Goal: Register for event/course

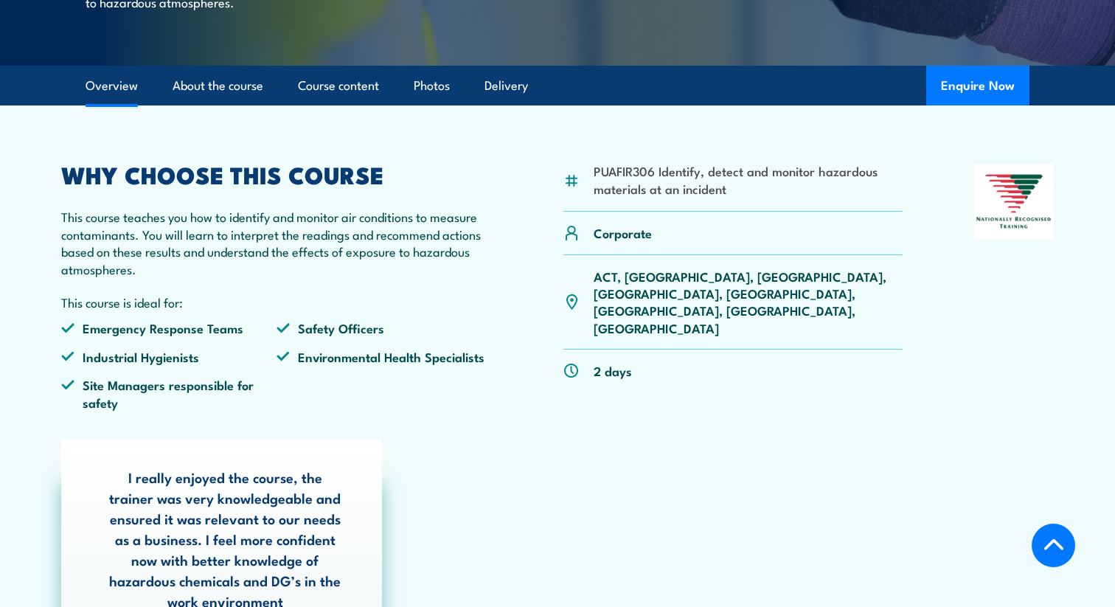
scroll to position [425, 0]
click at [807, 309] on p "ACT, [GEOGRAPHIC_DATA], [GEOGRAPHIC_DATA], [GEOGRAPHIC_DATA], [GEOGRAPHIC_DATA]…" at bounding box center [748, 301] width 309 height 69
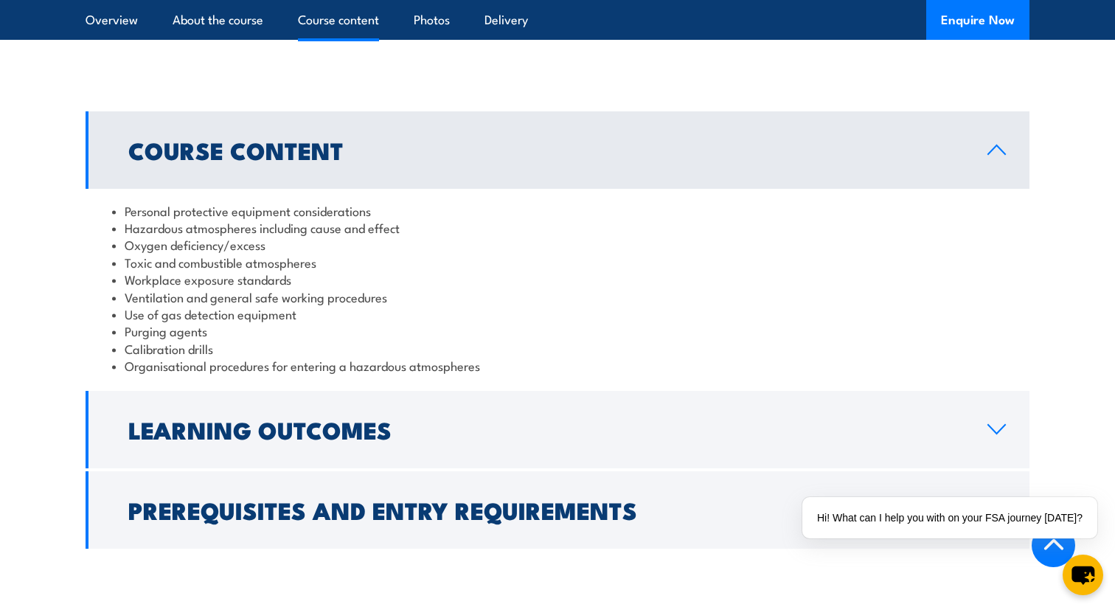
scroll to position [1455, 0]
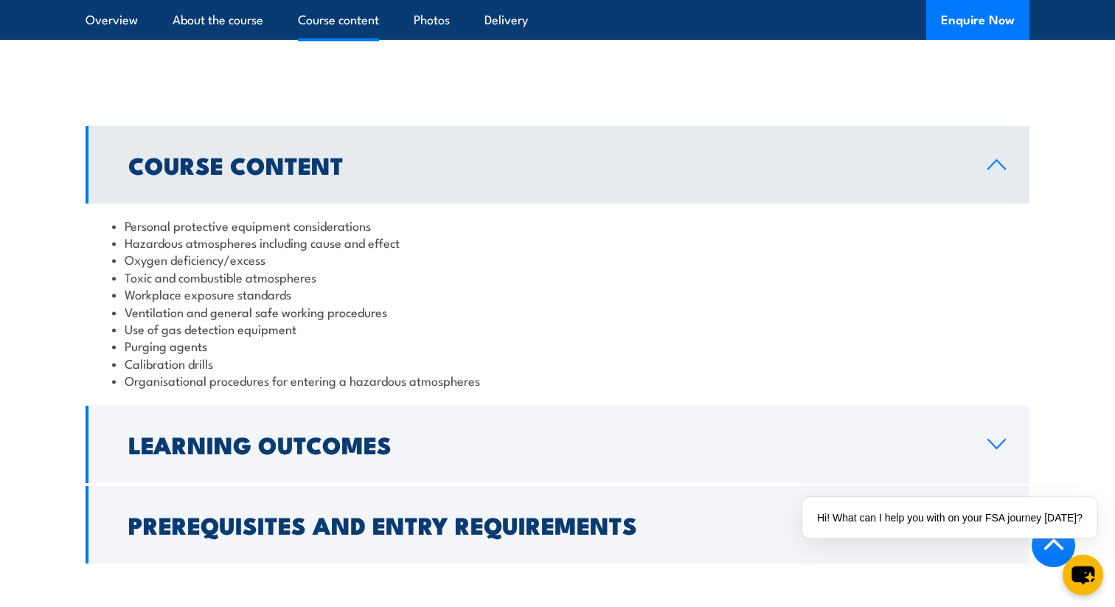
click at [786, 175] on h2 "Course Content" at bounding box center [546, 164] width 836 height 21
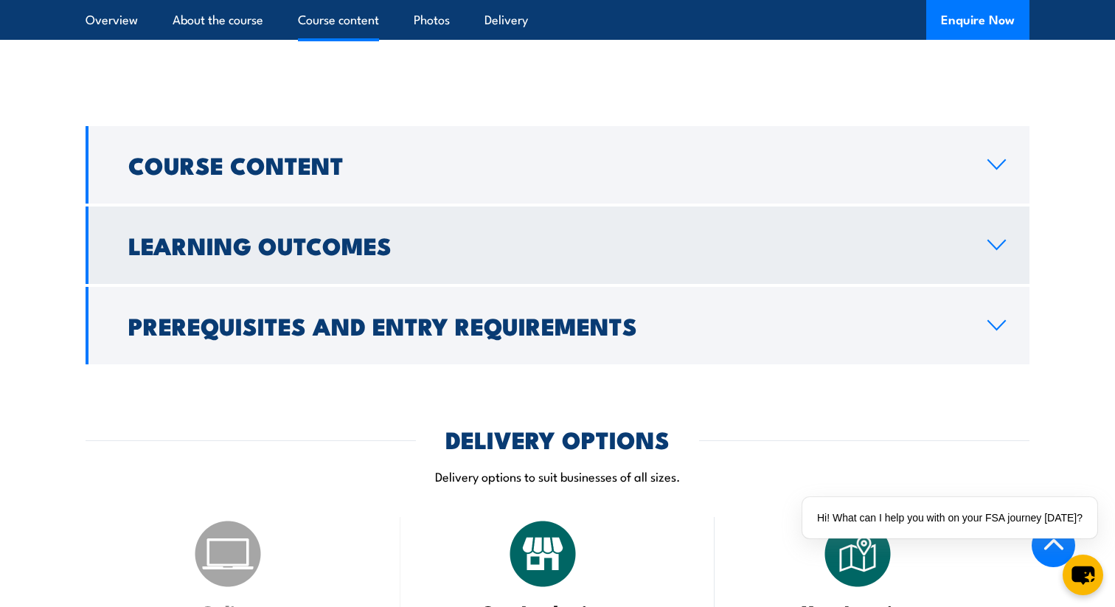
click at [772, 255] on h2 "Learning Outcomes" at bounding box center [546, 245] width 836 height 21
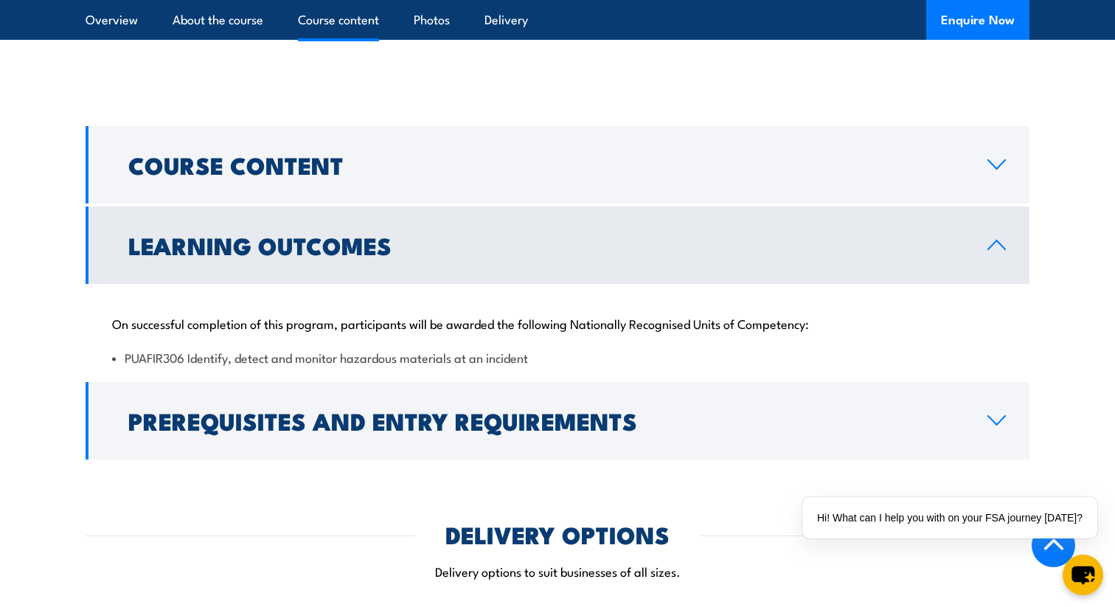
click at [772, 255] on h2 "Learning Outcomes" at bounding box center [546, 245] width 836 height 21
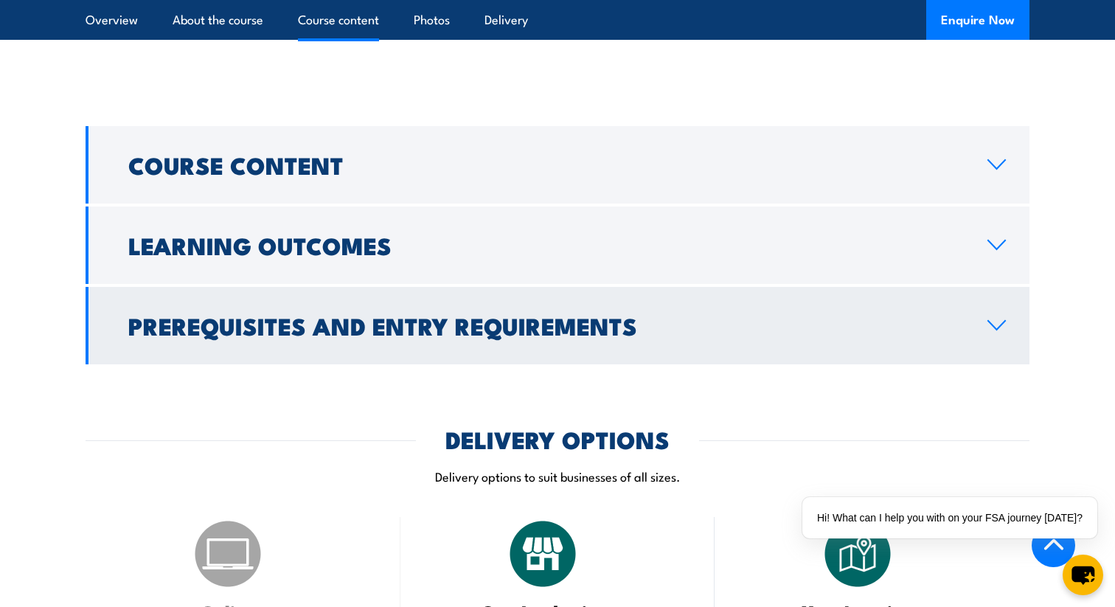
click at [771, 322] on link "Prerequisites and Entry Requirements" at bounding box center [558, 325] width 944 height 77
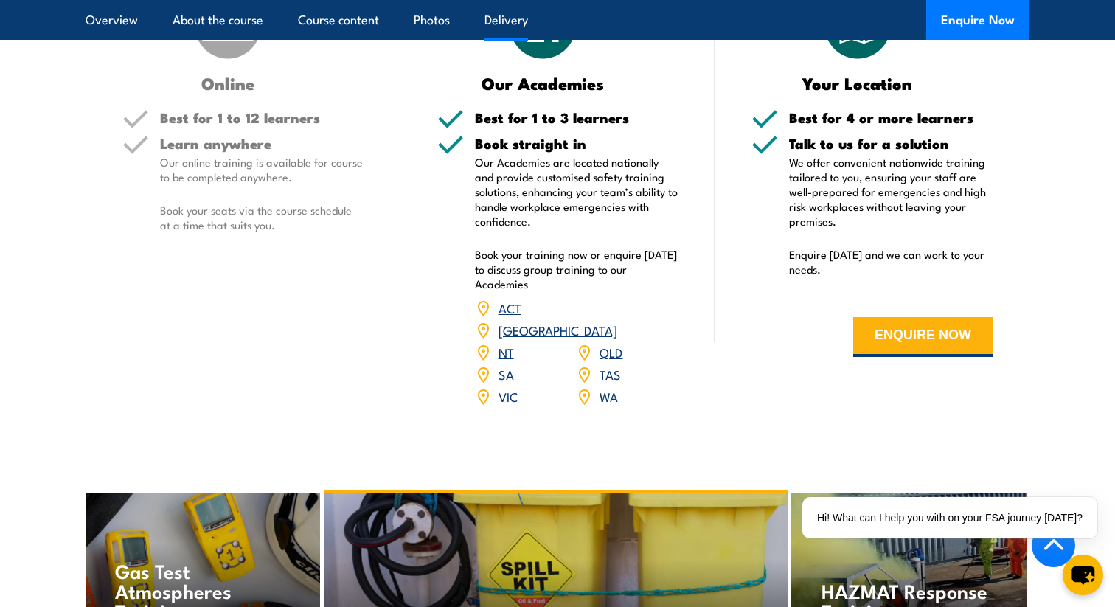
scroll to position [2192, 0]
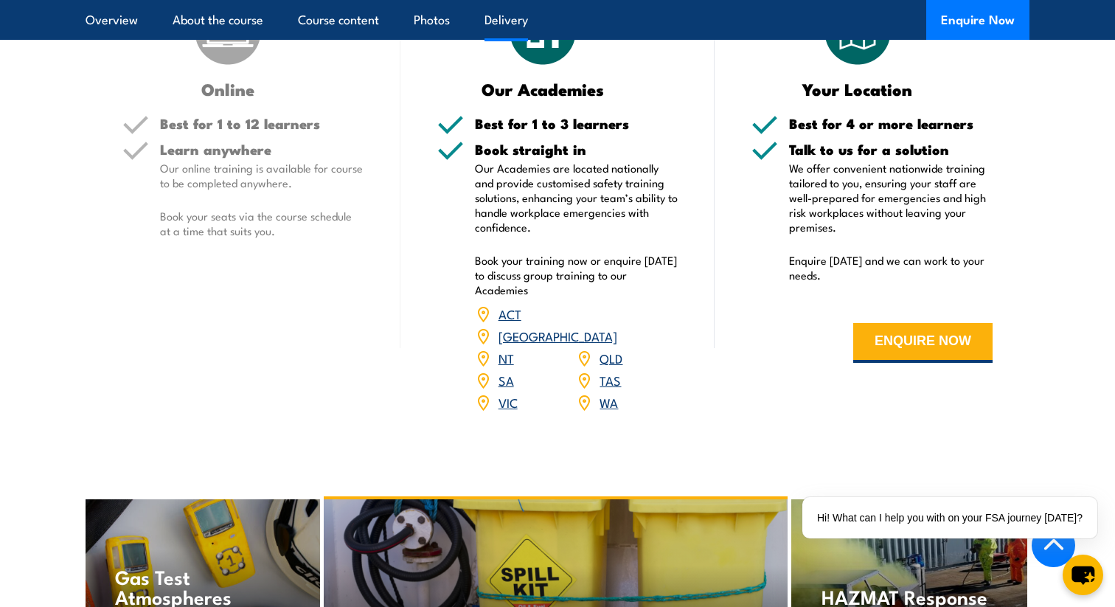
click at [614, 411] on link "WA" at bounding box center [609, 402] width 18 height 18
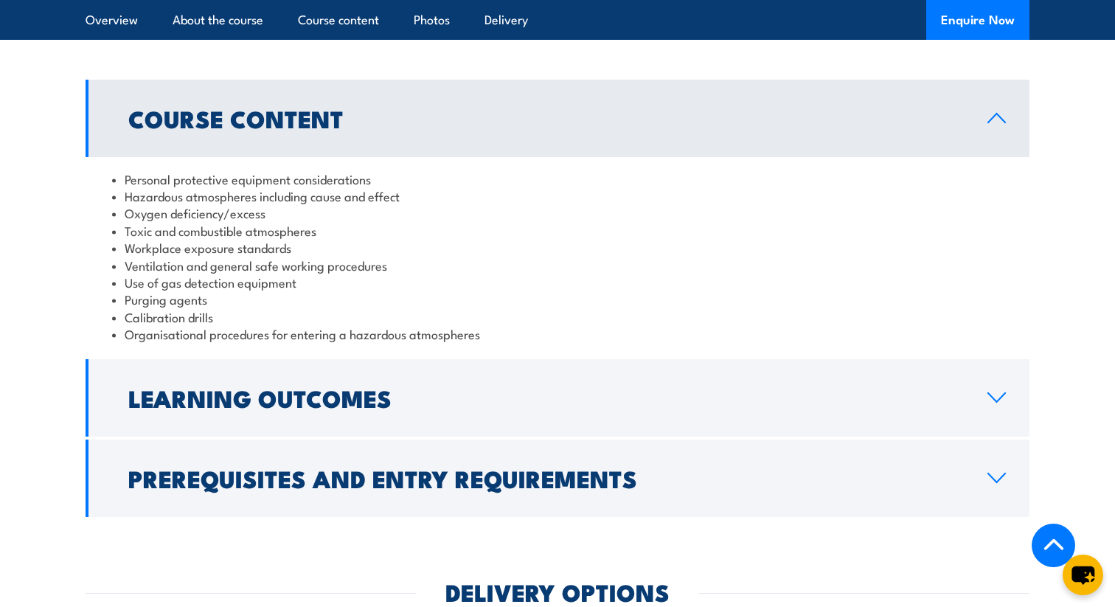
scroll to position [1647, 0]
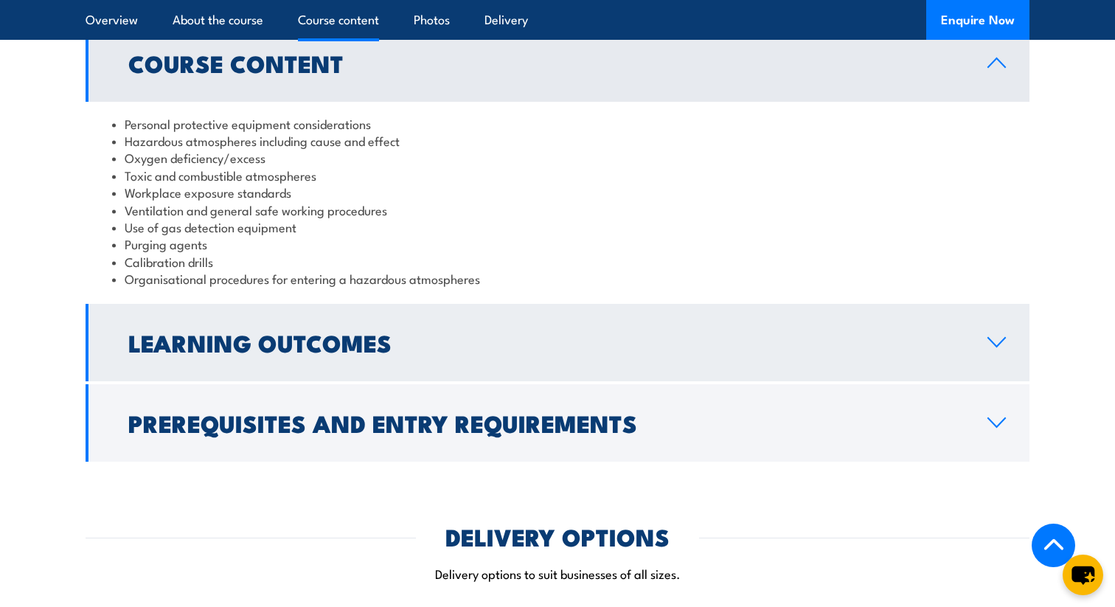
click at [594, 361] on link "Learning Outcomes" at bounding box center [558, 342] width 944 height 77
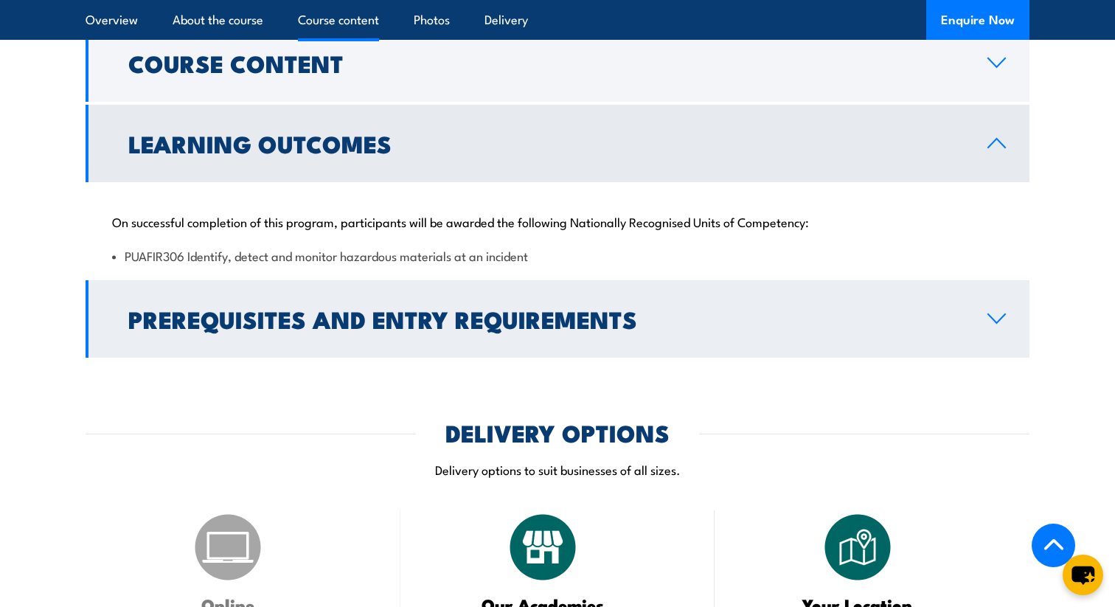
click at [592, 329] on h2 "Prerequisites and Entry Requirements" at bounding box center [546, 318] width 836 height 21
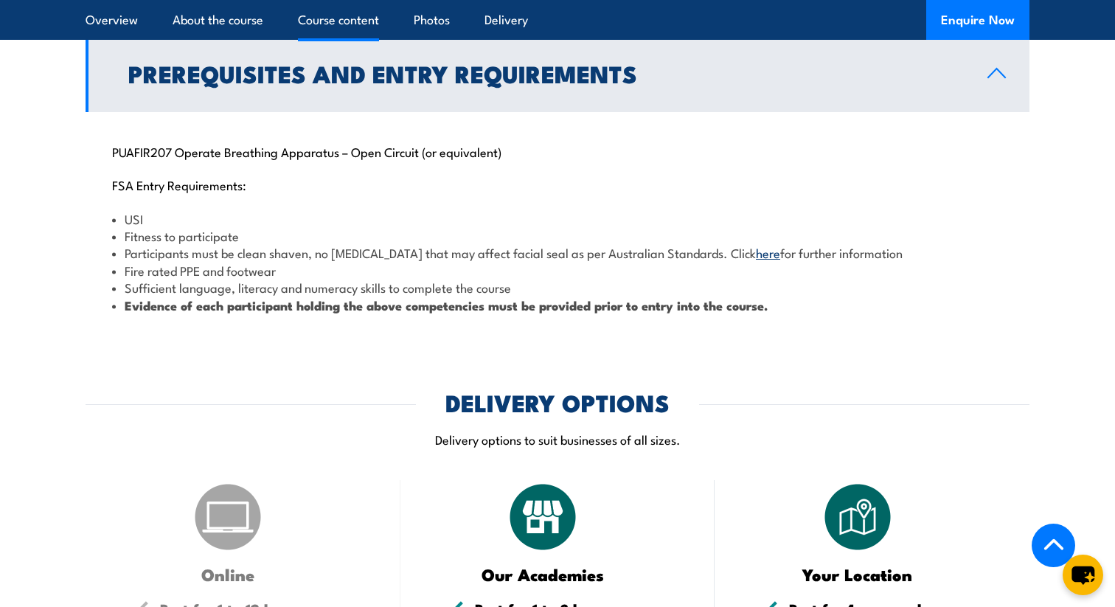
scroll to position [1798, 0]
click at [354, 243] on li "Fitness to participate" at bounding box center [557, 234] width 891 height 17
click at [397, 314] on strong "Evidence of each participant holding the above competencies must be provided pr…" at bounding box center [446, 304] width 643 height 19
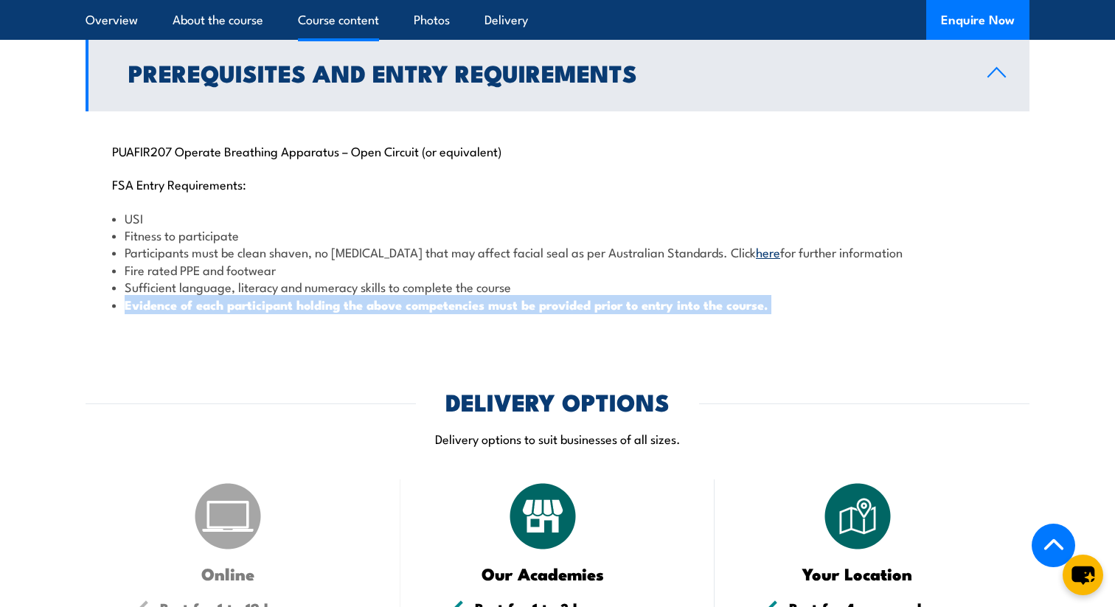
click at [397, 314] on strong "Evidence of each participant holding the above competencies must be provided pr…" at bounding box center [446, 304] width 643 height 19
click at [388, 314] on strong "Evidence of each participant holding the above competencies must be provided pr…" at bounding box center [446, 304] width 643 height 19
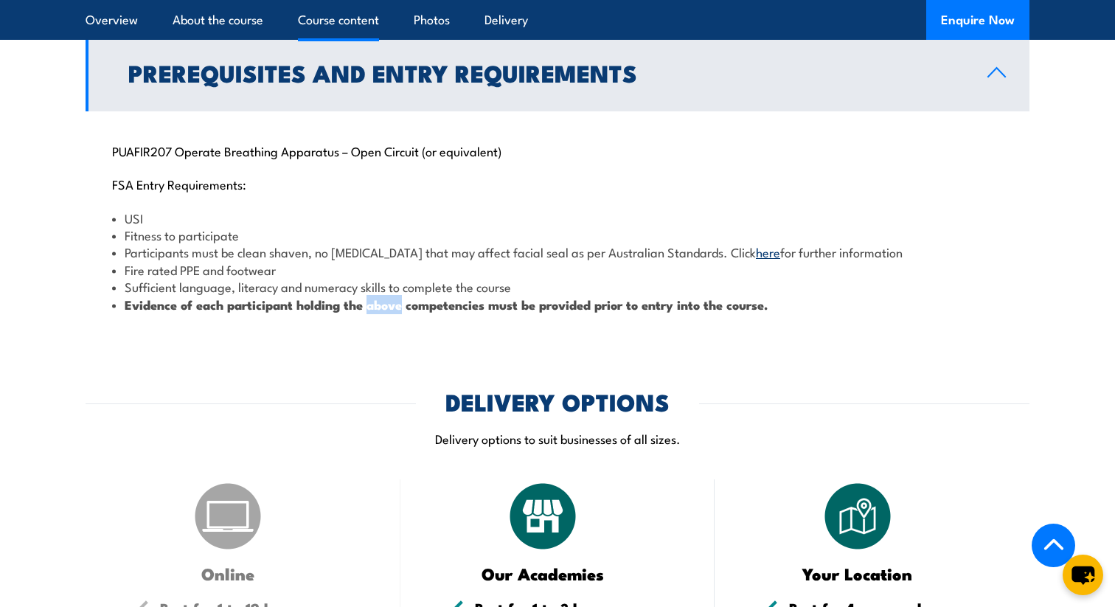
click at [388, 314] on strong "Evidence of each participant holding the above competencies must be provided pr…" at bounding box center [446, 304] width 643 height 19
click at [388, 295] on li "Sufficient language, literacy and numeracy skills to complete the course" at bounding box center [557, 286] width 891 height 17
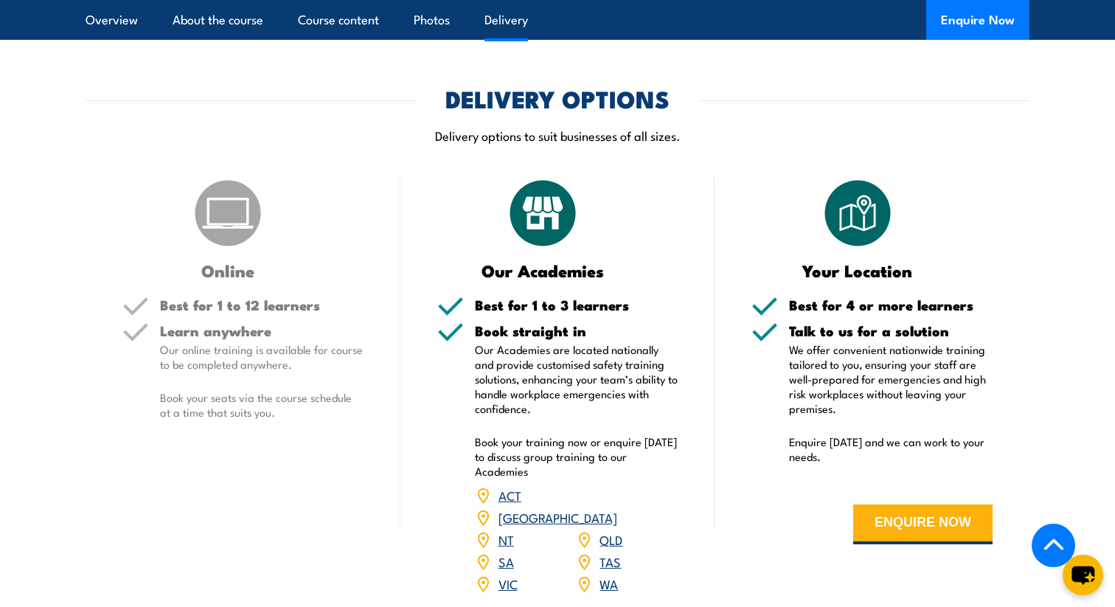
scroll to position [2112, 0]
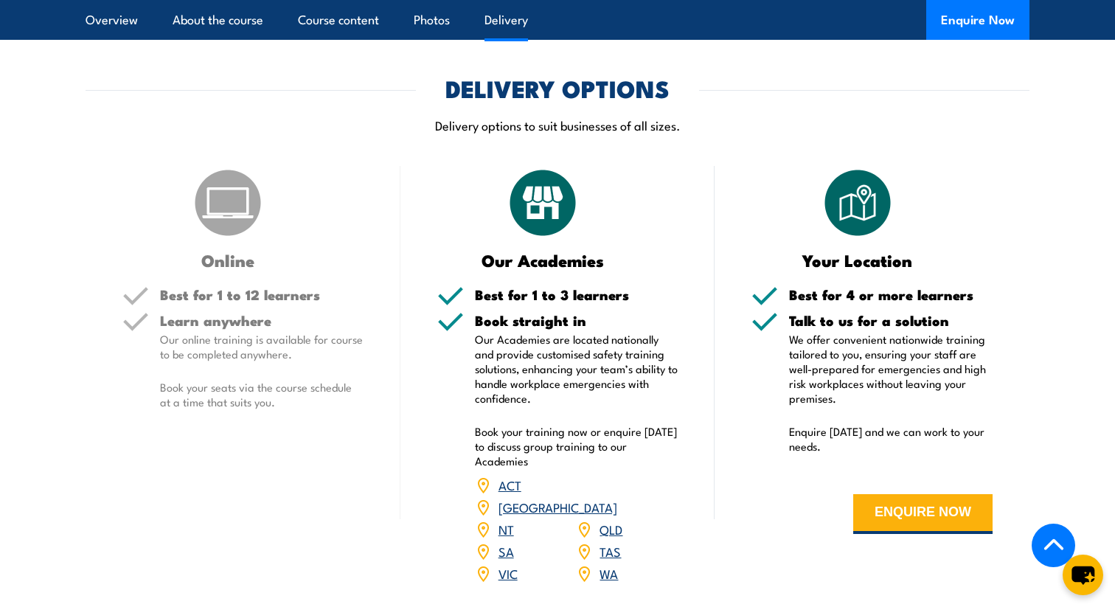
click at [614, 582] on link "WA" at bounding box center [609, 573] width 18 height 18
click at [610, 582] on link "WA" at bounding box center [609, 573] width 18 height 18
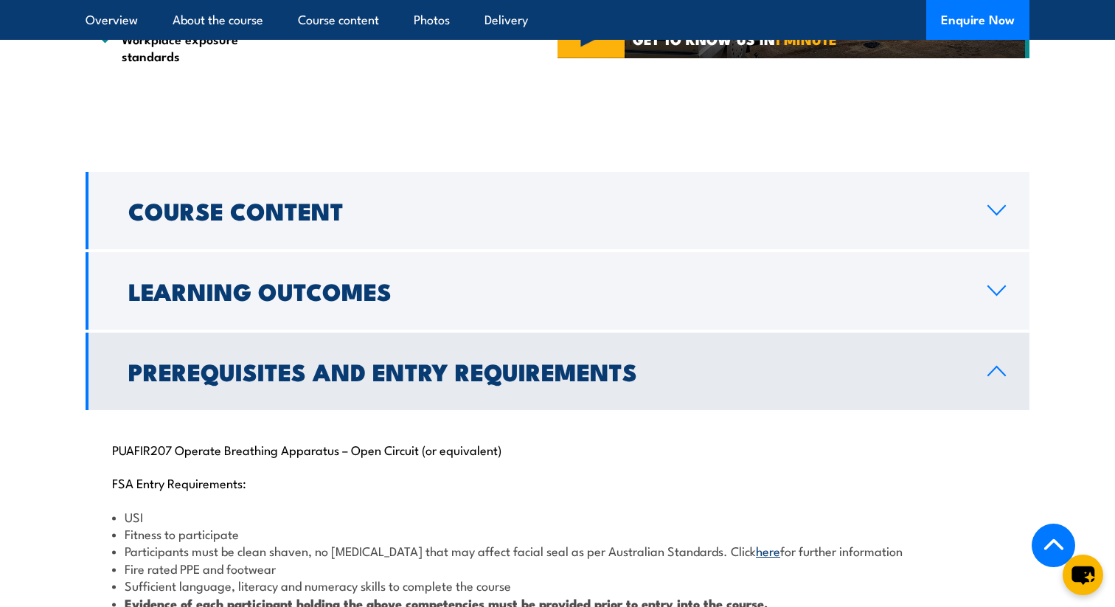
scroll to position [1527, 0]
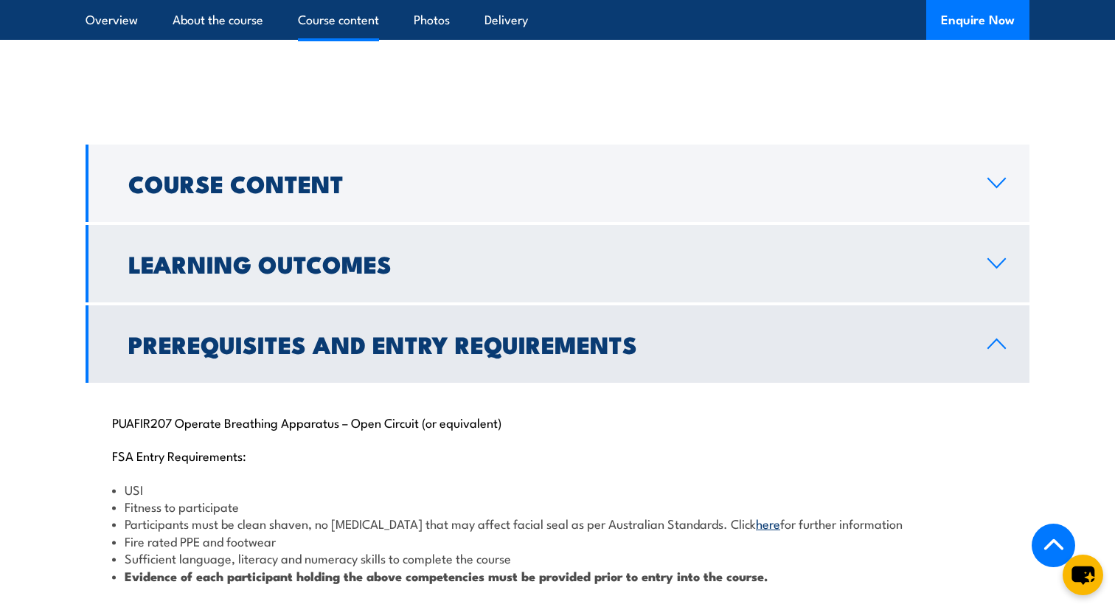
click at [456, 274] on h2 "Learning Outcomes" at bounding box center [546, 263] width 836 height 21
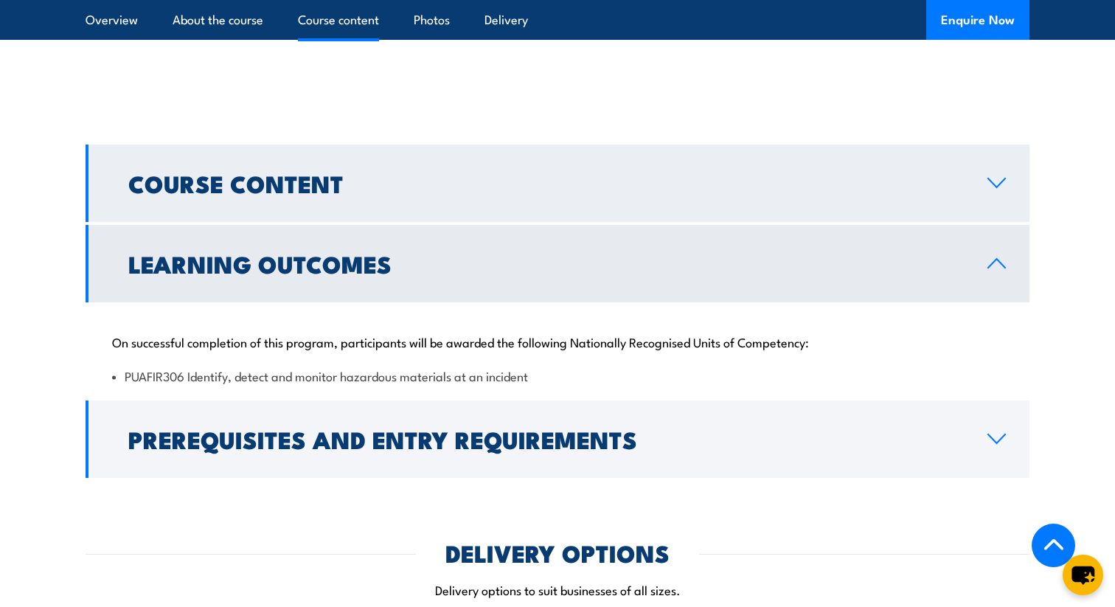
click at [457, 193] on h2 "Course Content" at bounding box center [546, 183] width 836 height 21
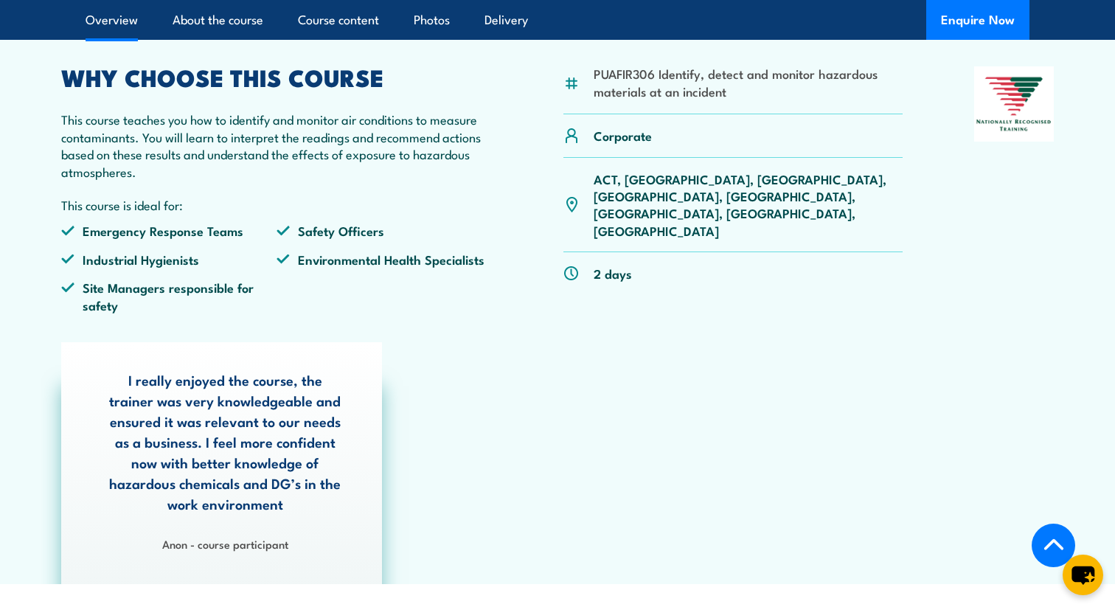
scroll to position [602, 0]
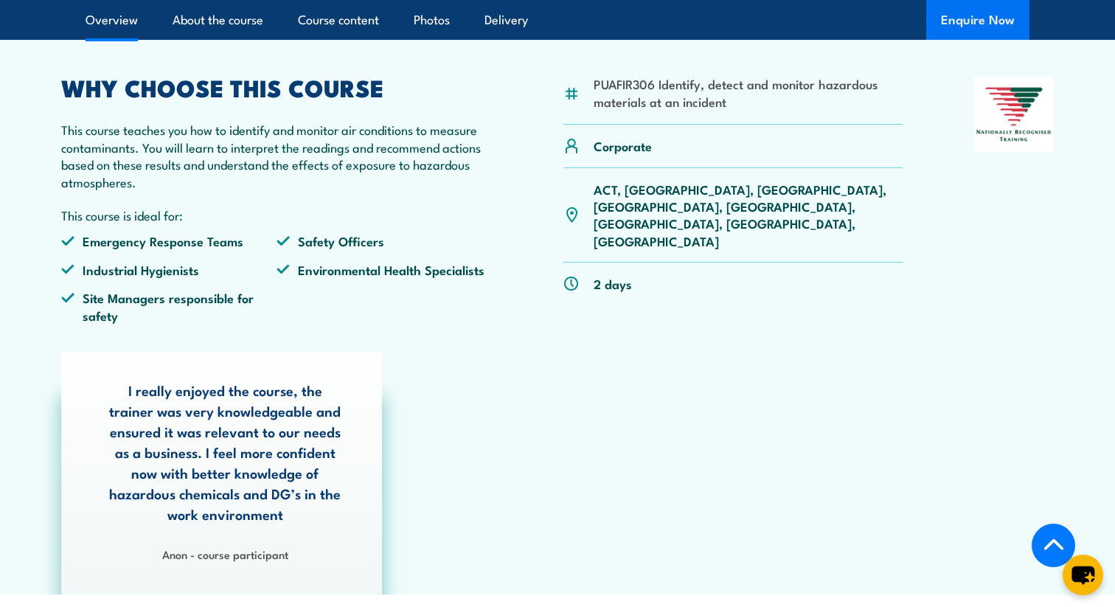
click at [949, 23] on button "Enquire Now" at bounding box center [978, 20] width 103 height 40
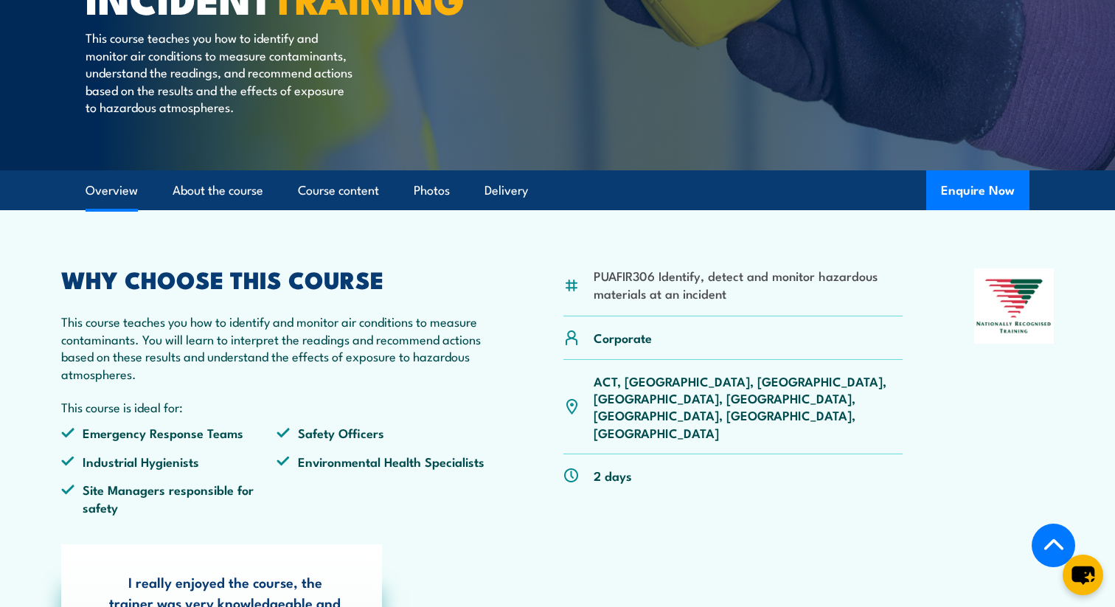
scroll to position [120, 0]
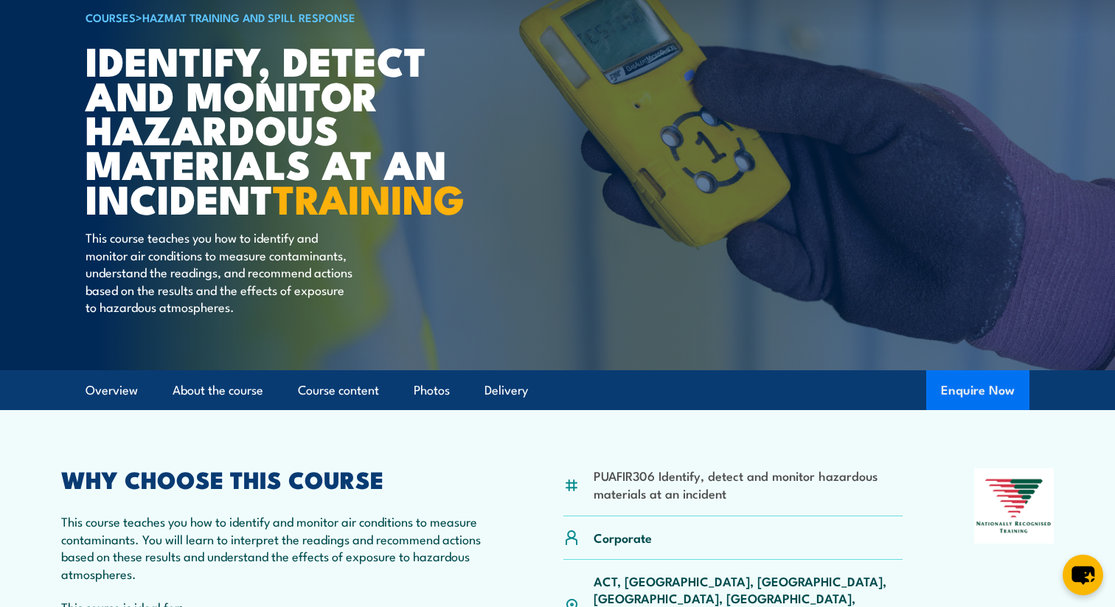
click at [991, 410] on button "Enquire Now" at bounding box center [978, 390] width 103 height 40
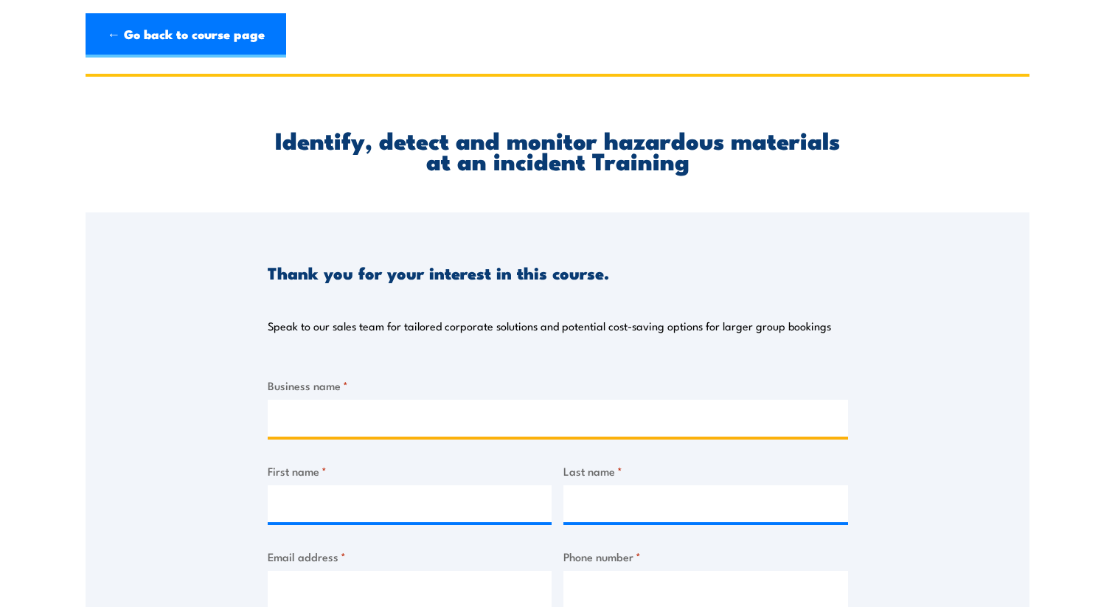
click at [475, 426] on input "Business name *" at bounding box center [558, 418] width 581 height 37
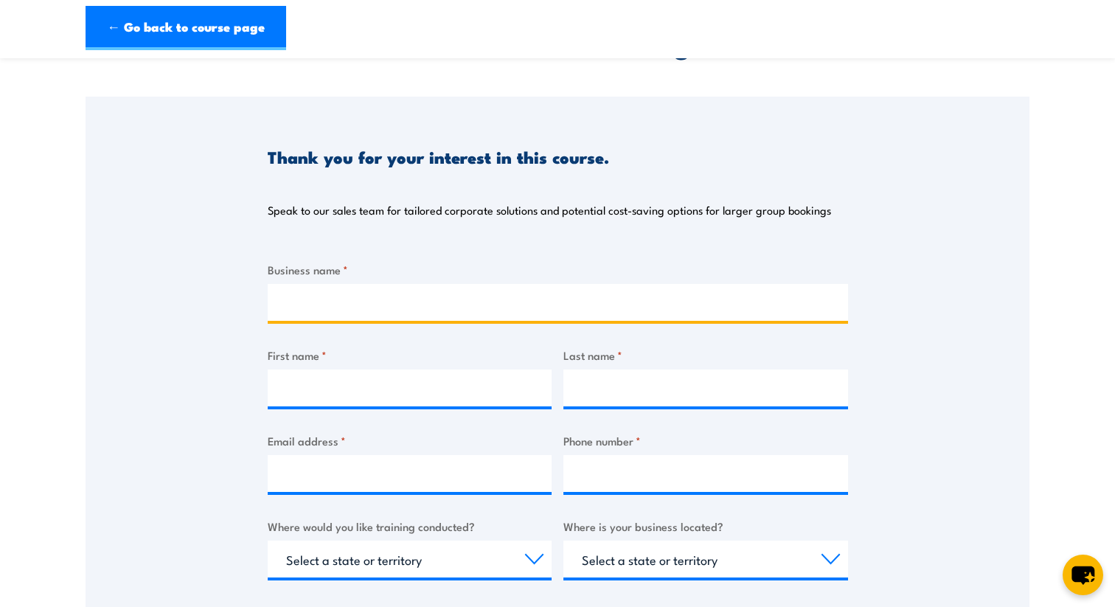
scroll to position [124, 0]
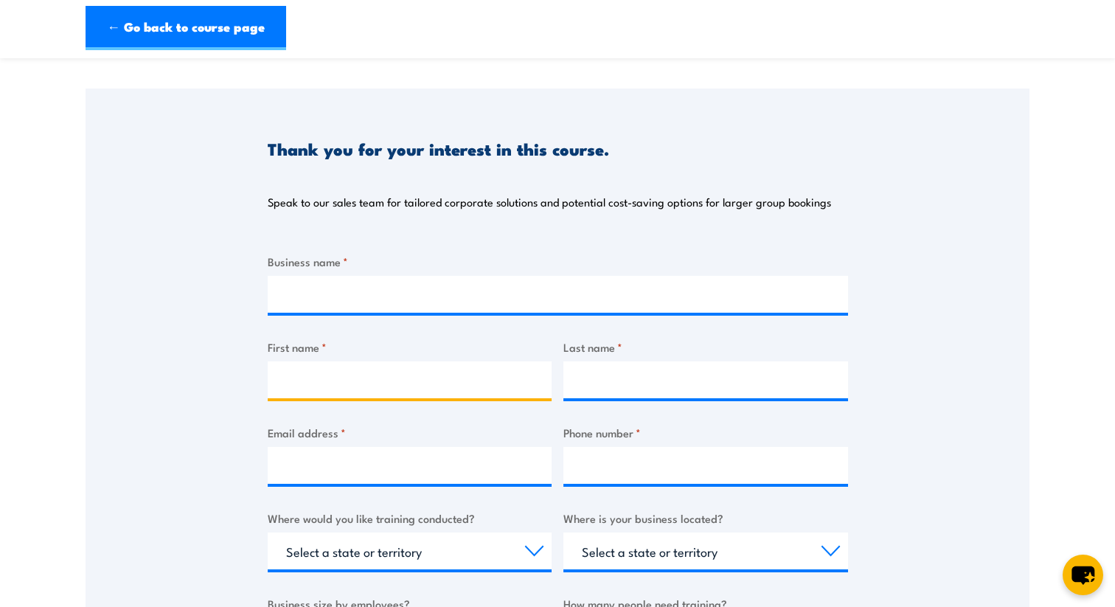
click at [398, 377] on input "First name *" at bounding box center [410, 379] width 285 height 37
type input "[PERSON_NAME]"
type input "Burnaby"
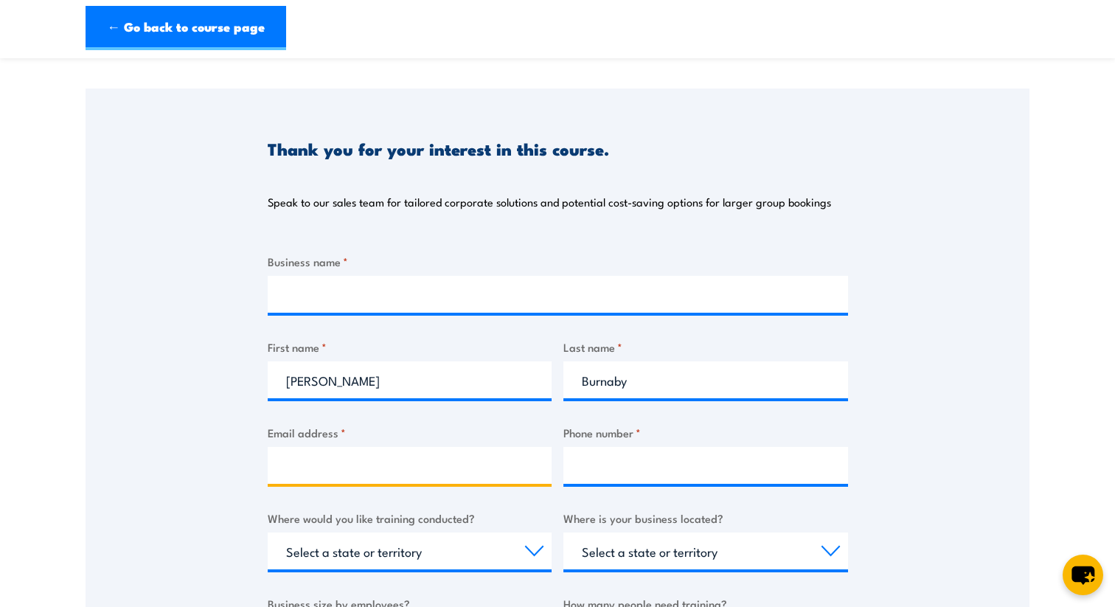
type input "[EMAIL_ADDRESS][DOMAIN_NAME]"
type input "0404853985"
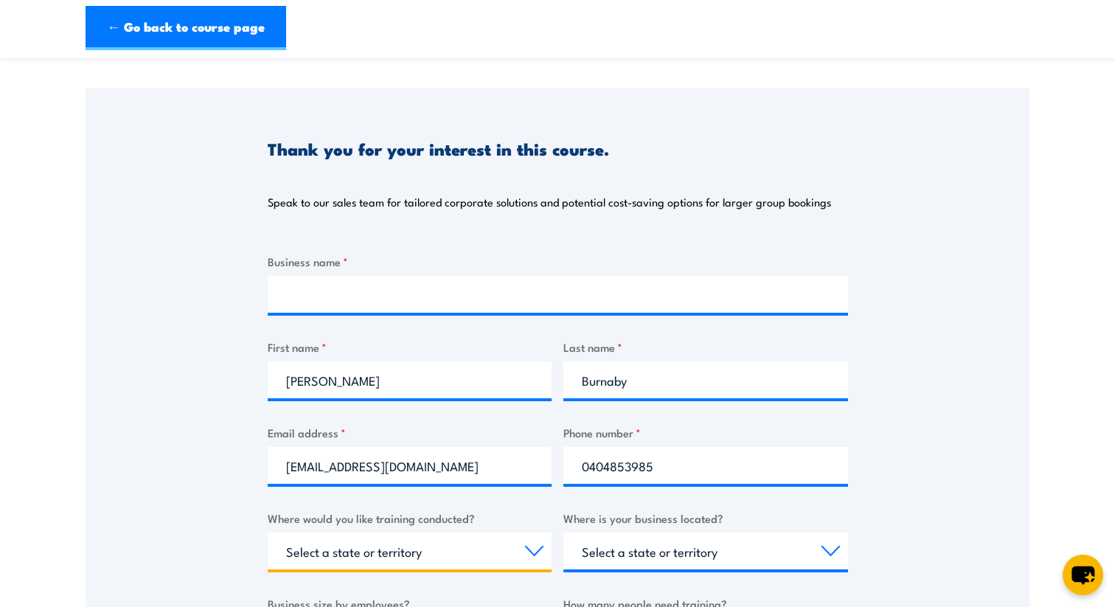
select select "WA"
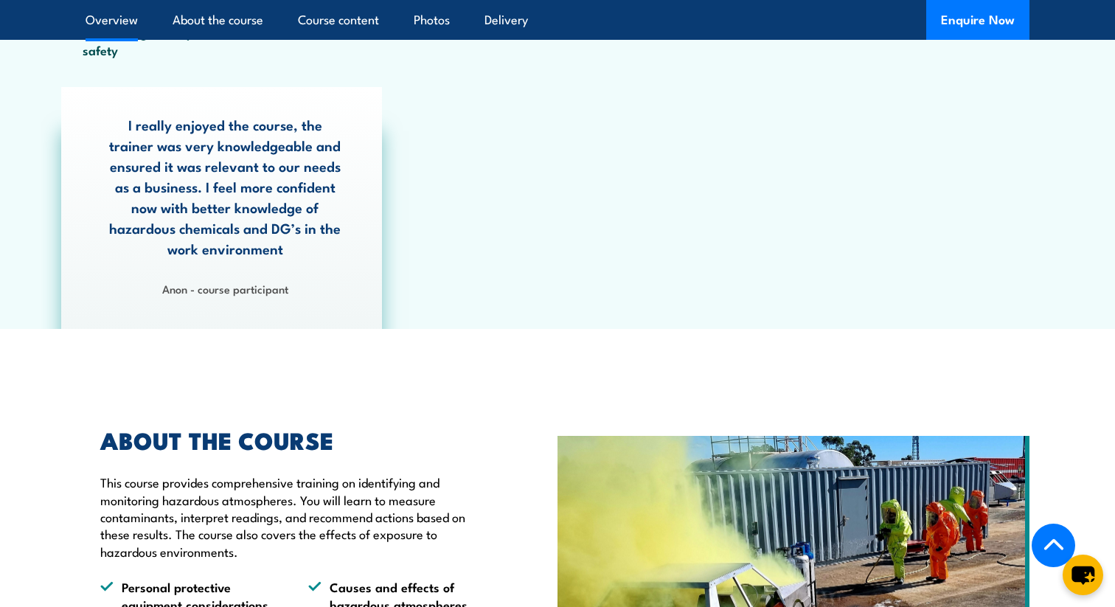
scroll to position [806, 0]
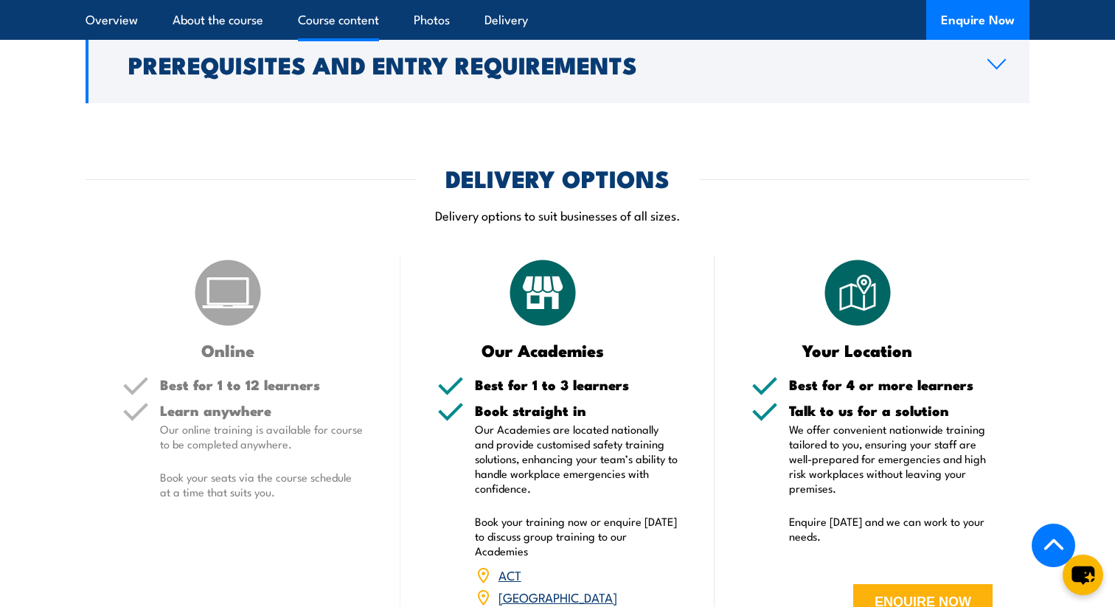
scroll to position [2034, 0]
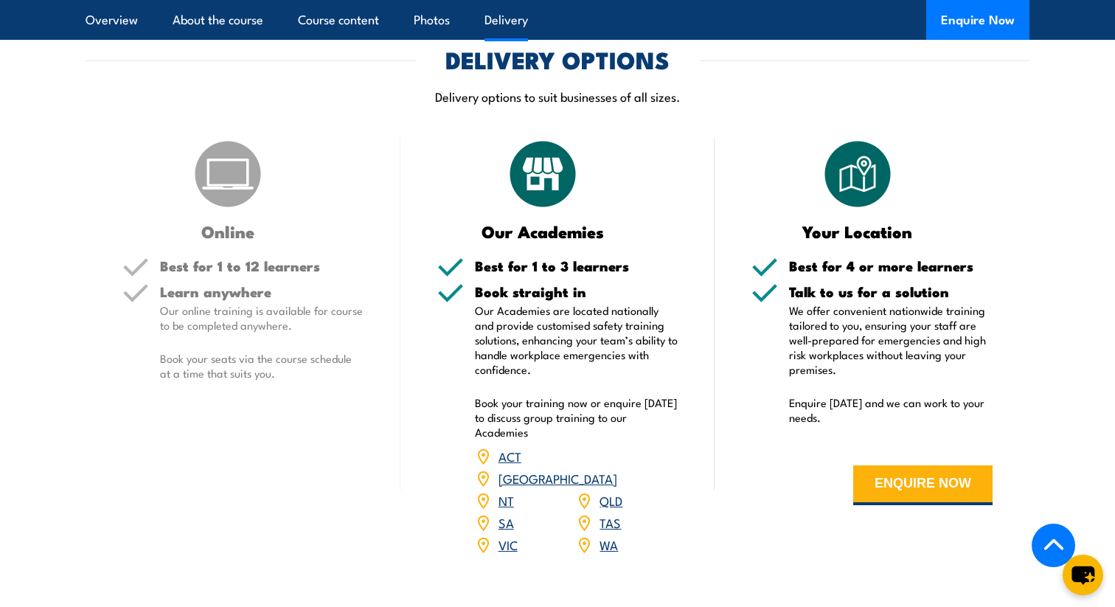
click at [602, 553] on link "WA" at bounding box center [609, 545] width 18 height 18
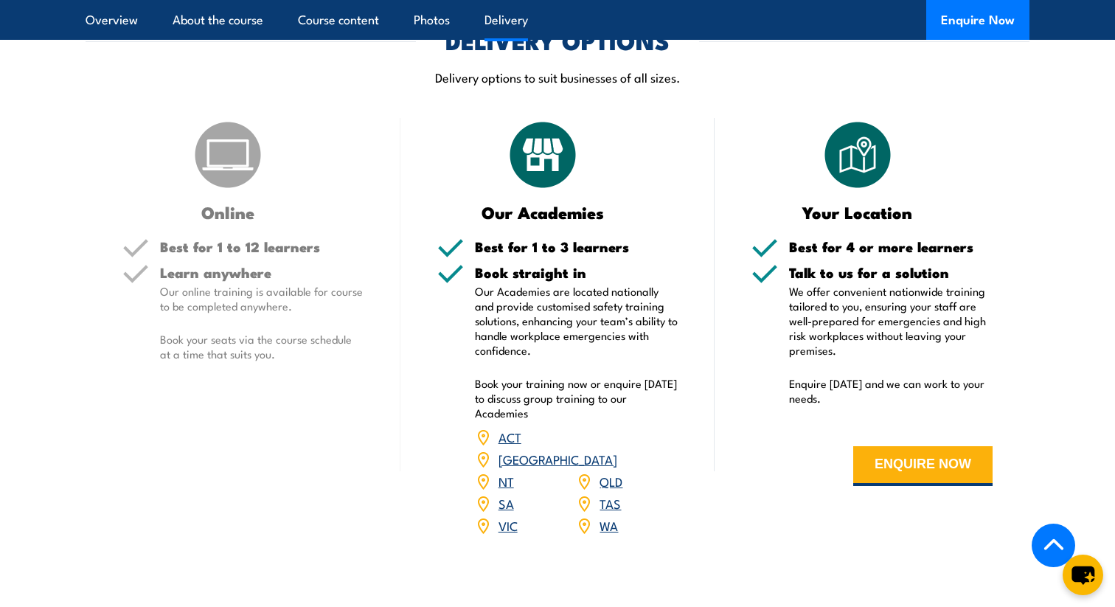
scroll to position [2055, 0]
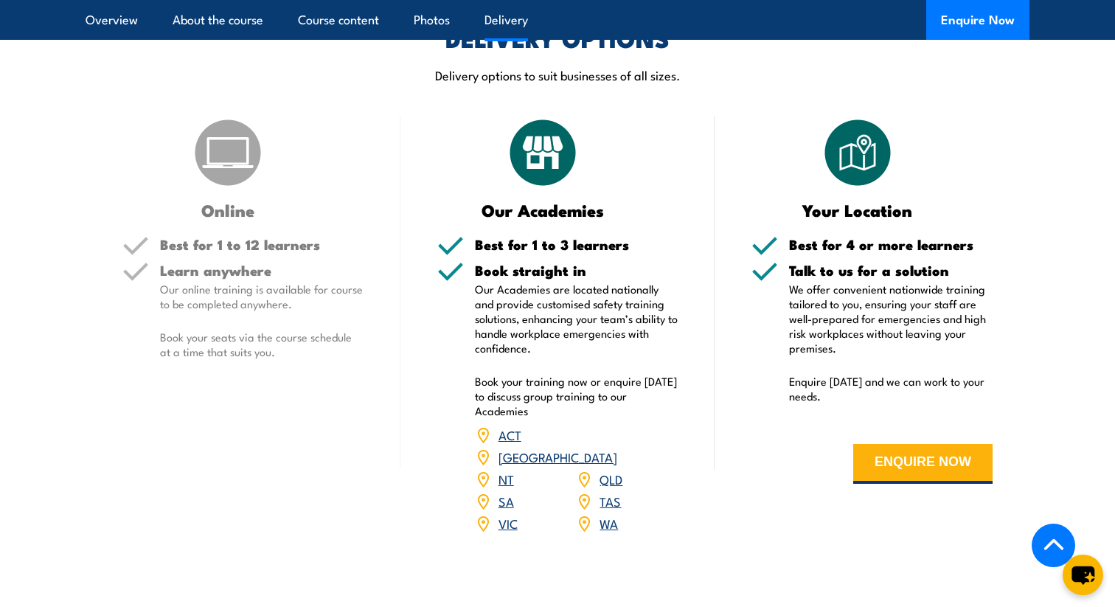
click at [506, 190] on img at bounding box center [543, 153] width 74 height 74
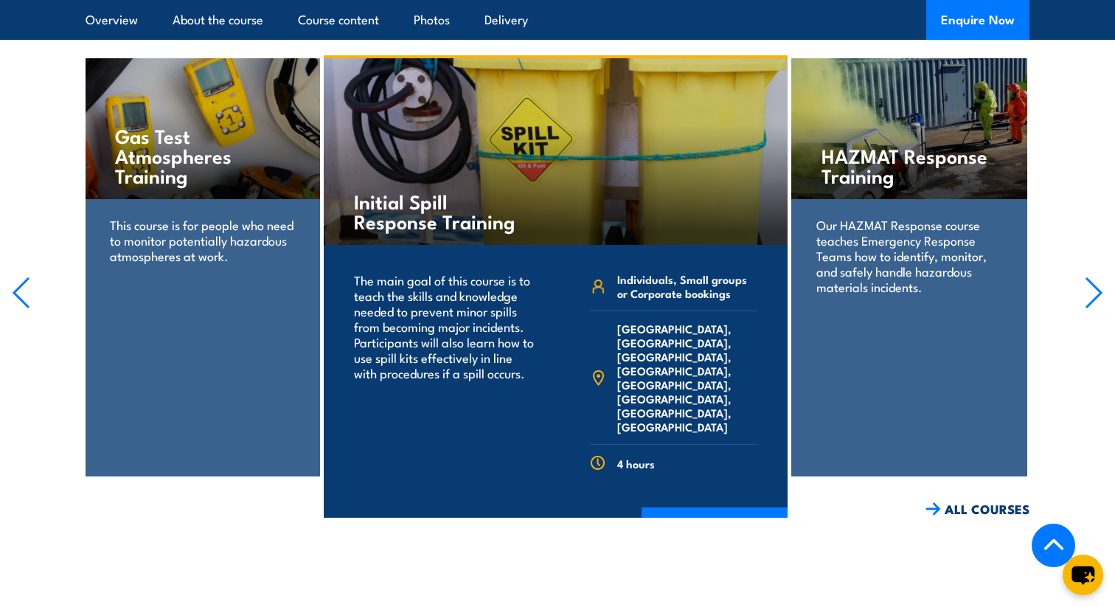
scroll to position [2613, 0]
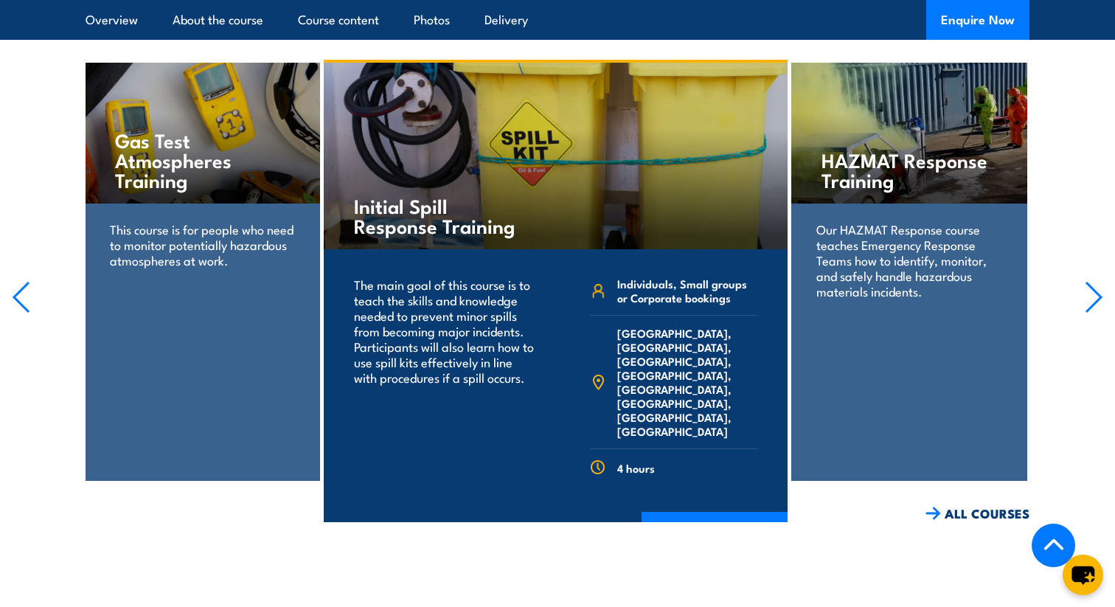
click at [893, 218] on div "Our HAZMAT Response course teaches Emergency Response Teams how to identify, mo…" at bounding box center [909, 270] width 235 height 132
click at [893, 172] on h4 "HAZMAT Response Training" at bounding box center [909, 170] width 175 height 40
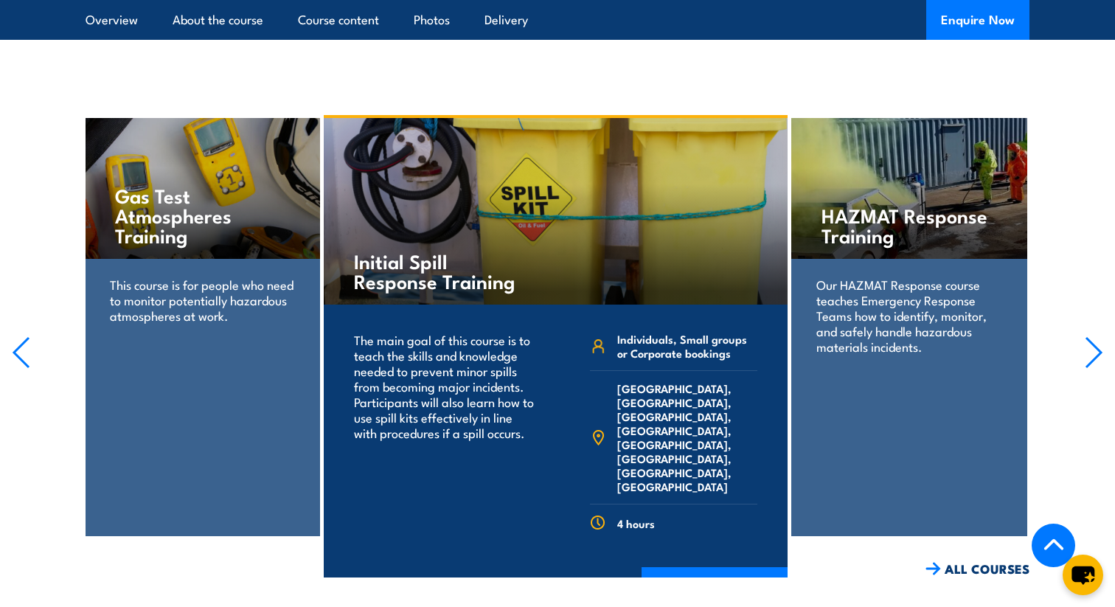
scroll to position [2562, 0]
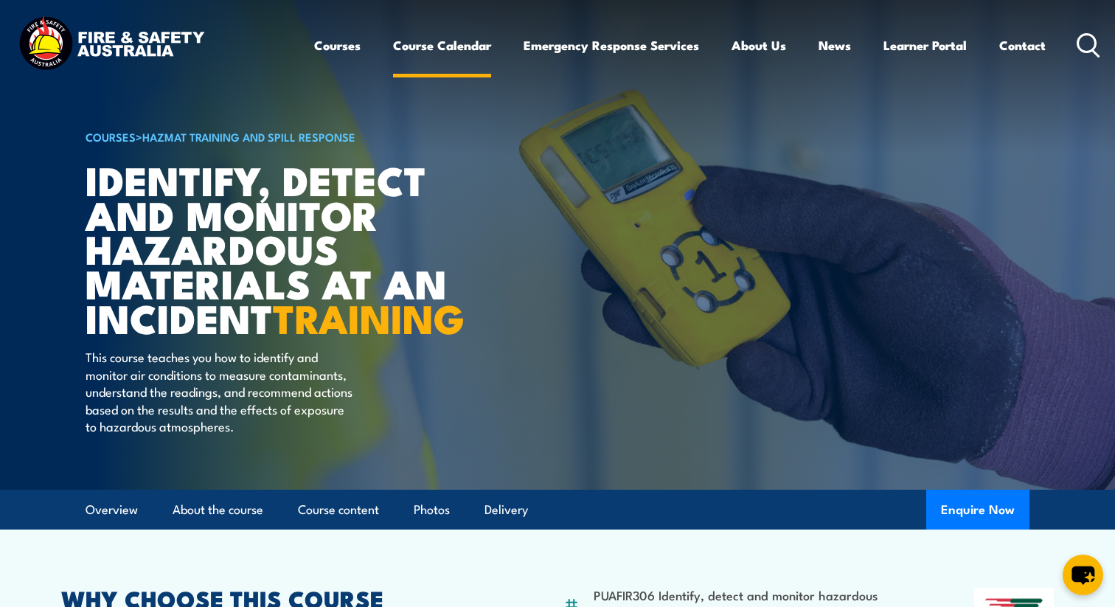
click at [480, 44] on link "Course Calendar" at bounding box center [442, 45] width 98 height 39
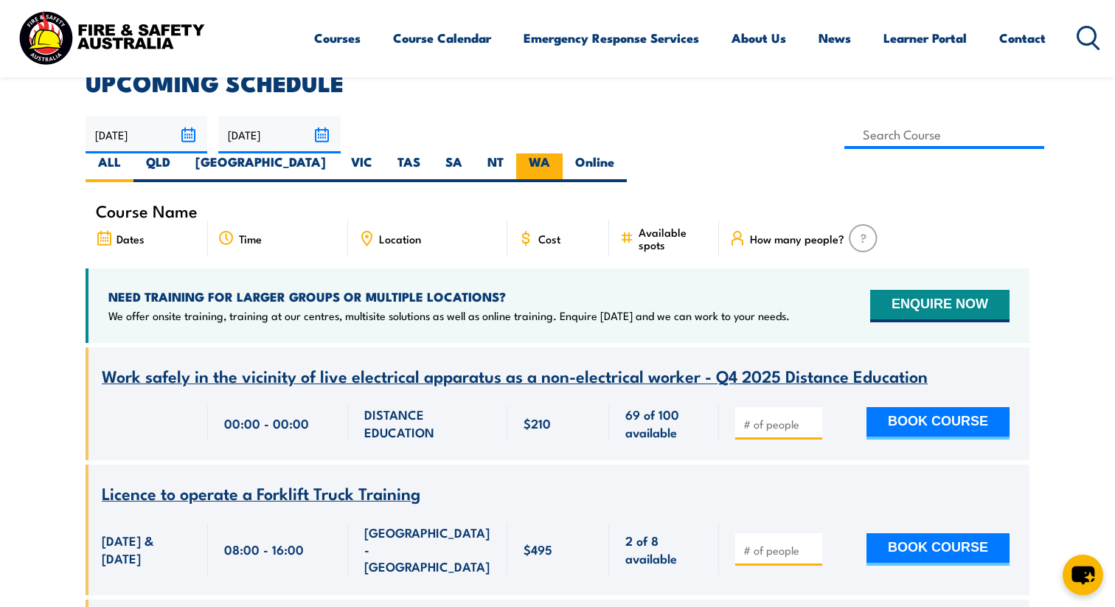
click at [563, 153] on label "WA" at bounding box center [539, 167] width 46 height 29
click at [560, 153] on input "WA" at bounding box center [555, 158] width 10 height 10
radio input "true"
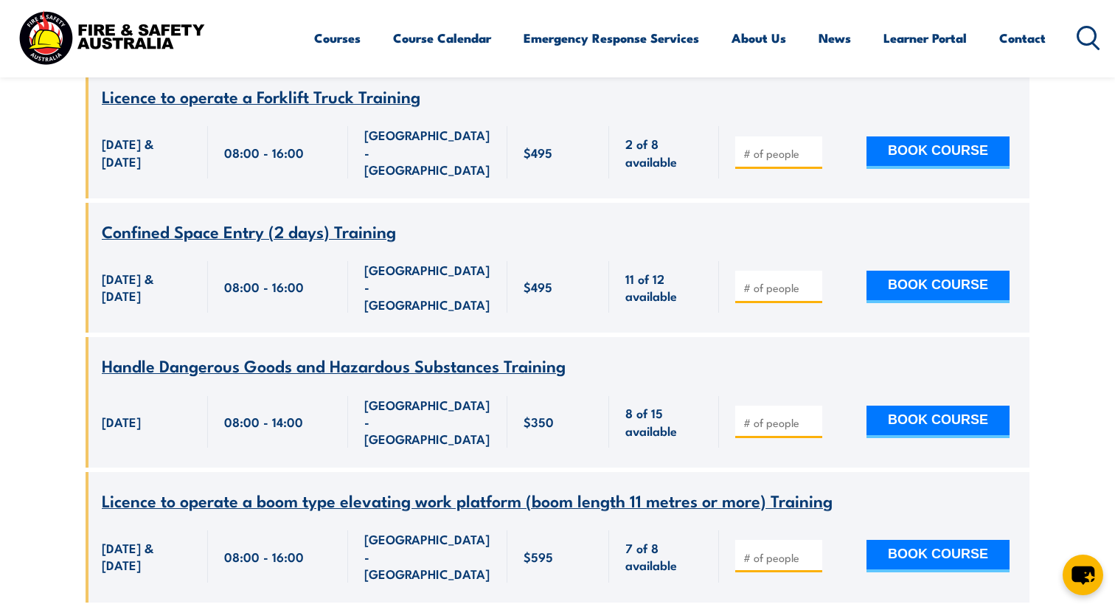
scroll to position [5410, 0]
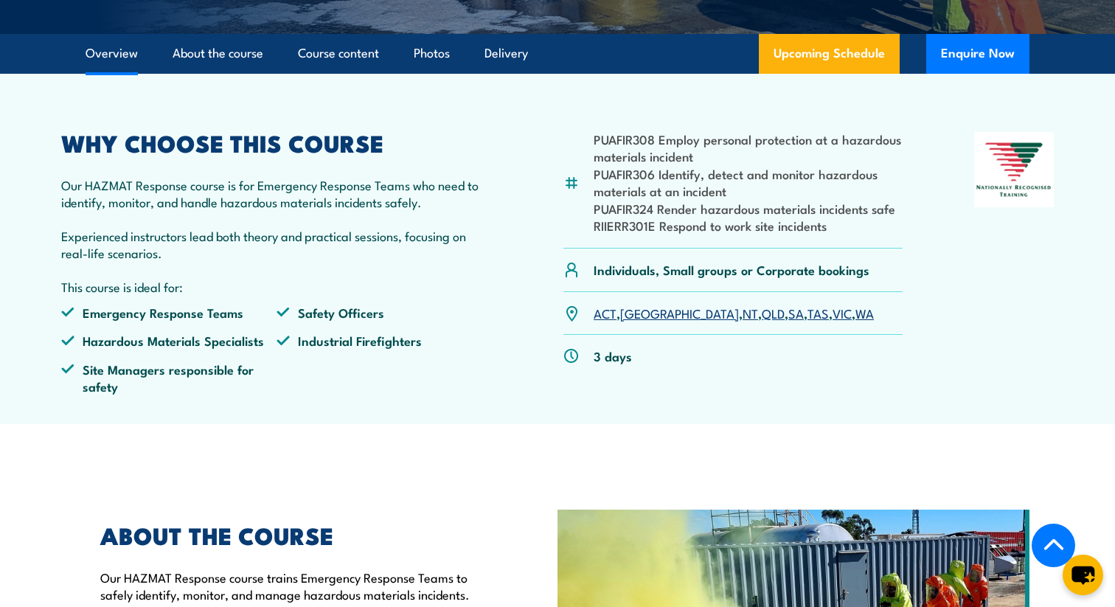
scroll to position [388, 0]
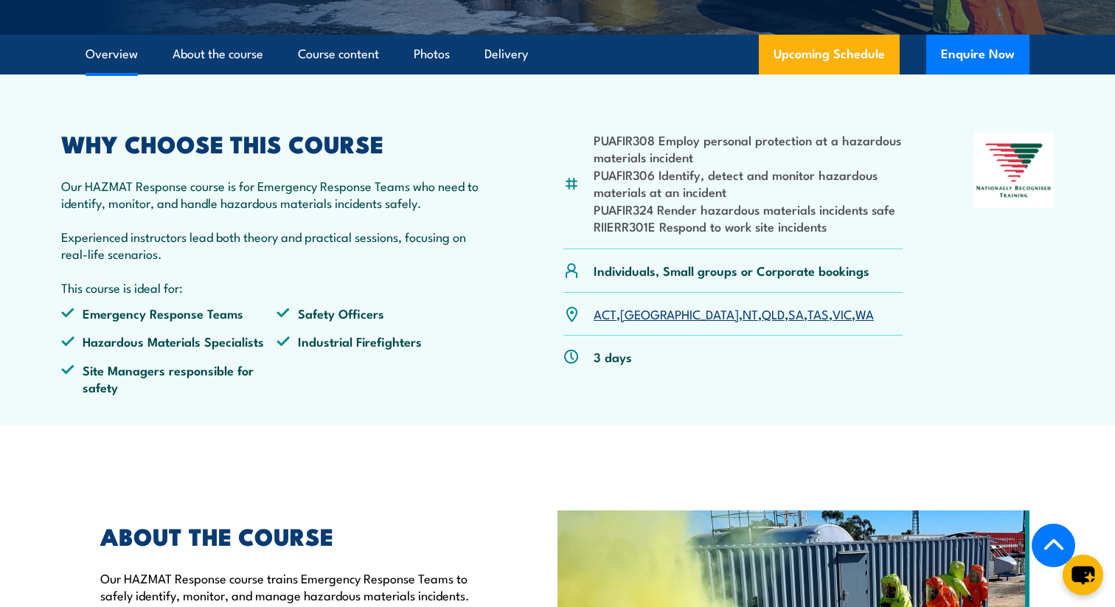
drag, startPoint x: 806, startPoint y: 216, endPoint x: 650, endPoint y: 125, distance: 180.8
click at [650, 125] on article "PUAFIR308 Employ personal protection at a hazardous materials incident PUAFIR30…" at bounding box center [557, 250] width 1033 height 350
drag, startPoint x: 650, startPoint y: 125, endPoint x: 616, endPoint y: 104, distance: 40.1
click at [618, 105] on article "PUAFIR308 Employ personal protection at a hazardous materials incident PUAFIR30…" at bounding box center [557, 250] width 1033 height 350
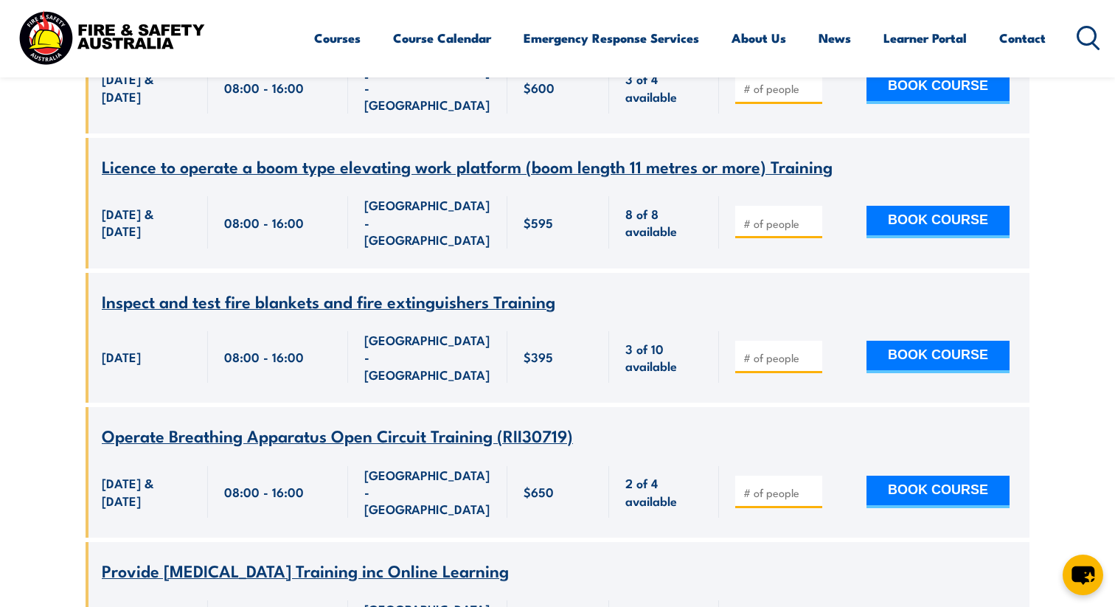
scroll to position [5386, 0]
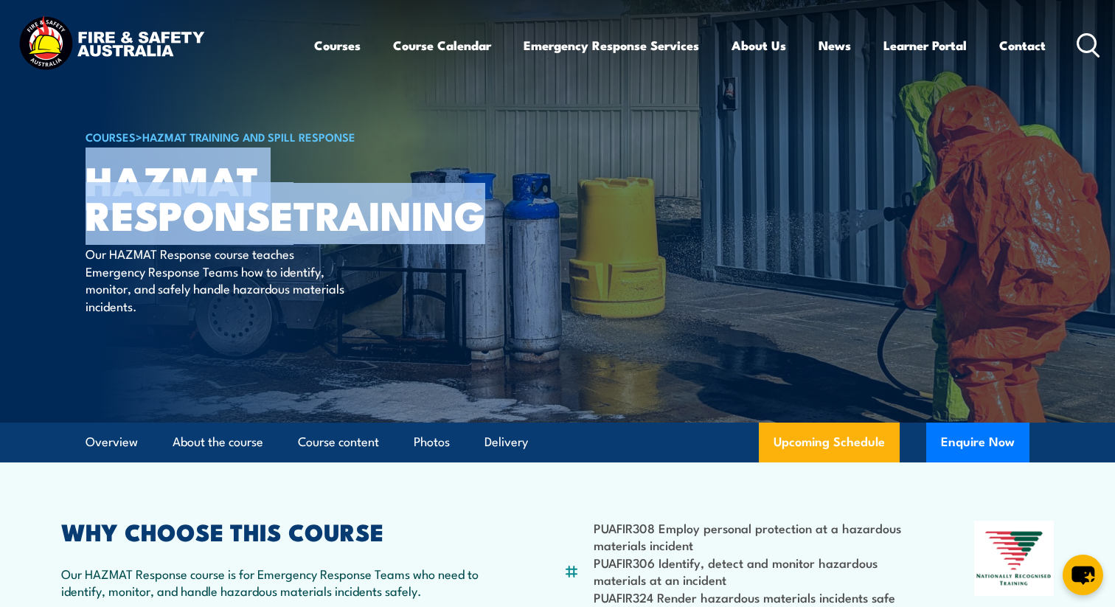
drag, startPoint x: 88, startPoint y: 177, endPoint x: 302, endPoint y: 263, distance: 231.1
click at [302, 231] on h1 "[DEMOGRAPHIC_DATA] Response TRAINING" at bounding box center [268, 196] width 364 height 69
copy h1 "[DEMOGRAPHIC_DATA] Response TRAINING"
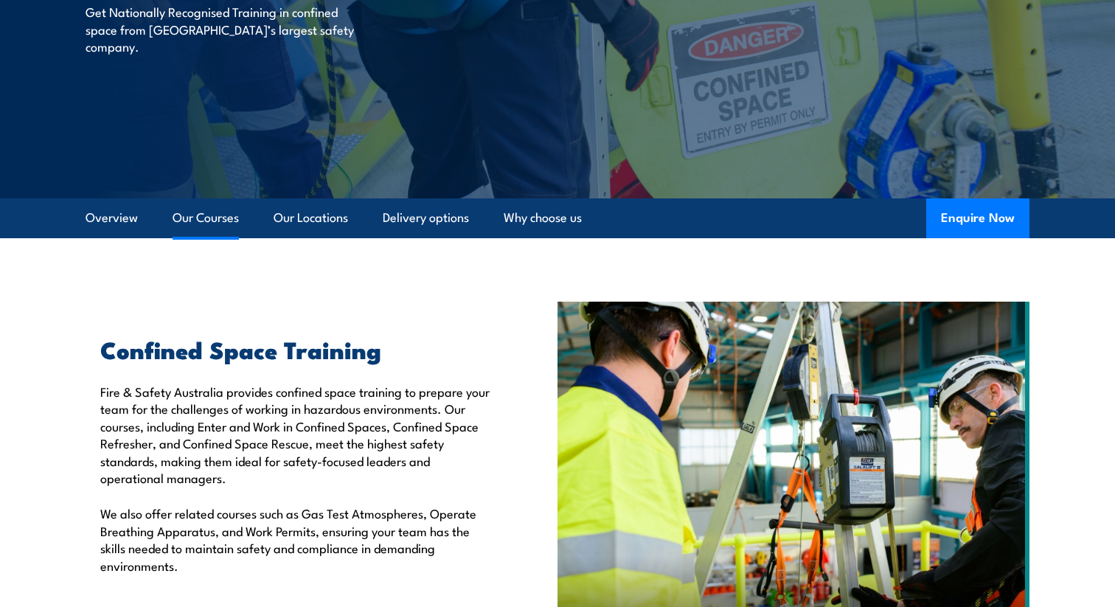
click at [222, 220] on link "Our Courses" at bounding box center [206, 217] width 66 height 39
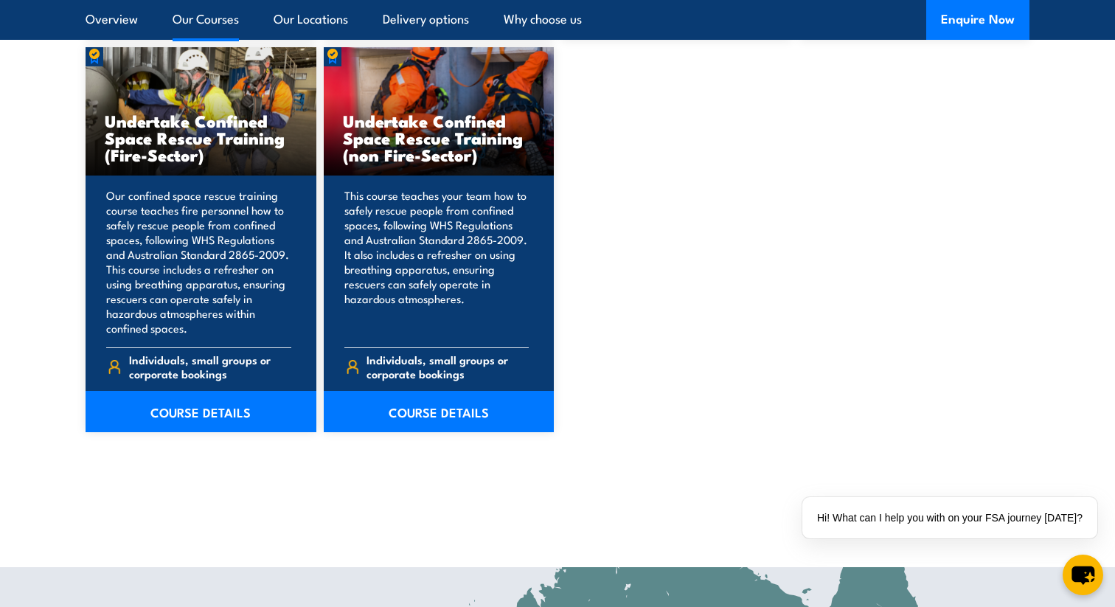
scroll to position [1643, 0]
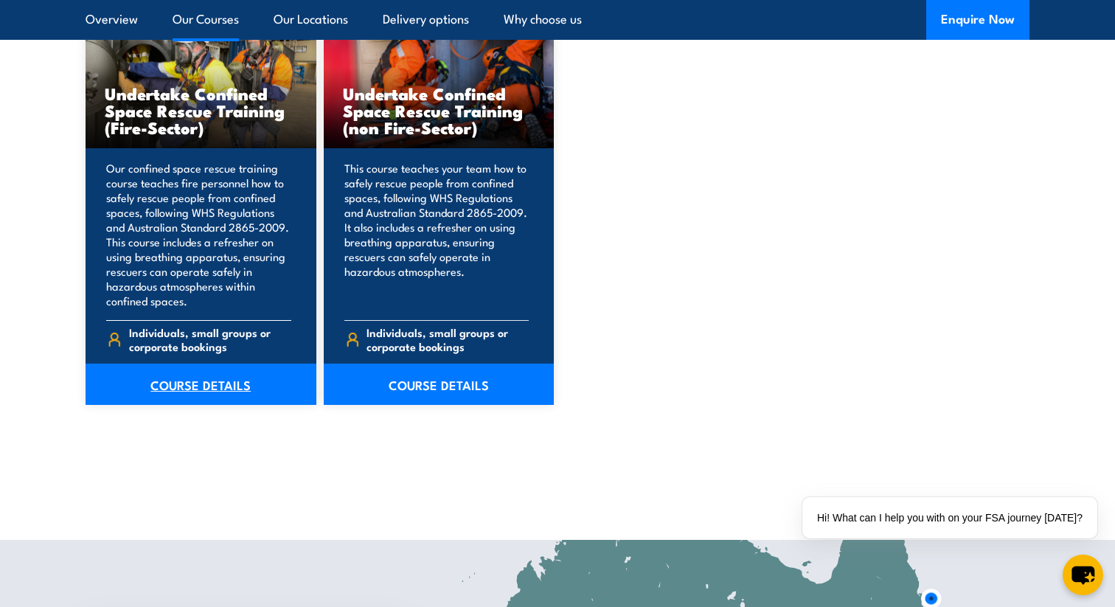
click at [254, 377] on link "COURSE DETAILS" at bounding box center [201, 384] width 231 height 41
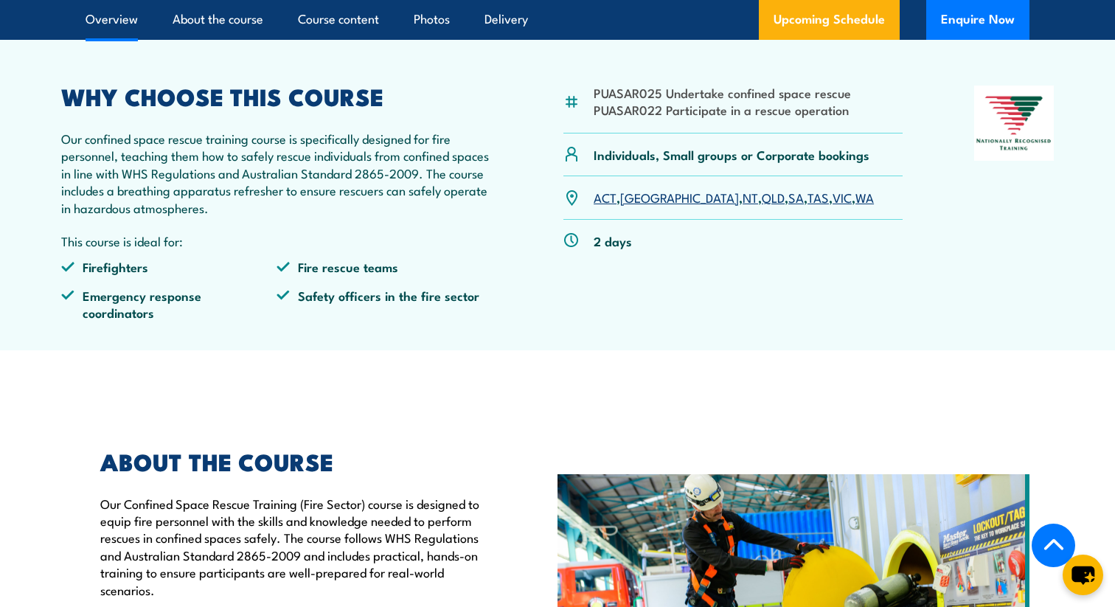
scroll to position [522, 0]
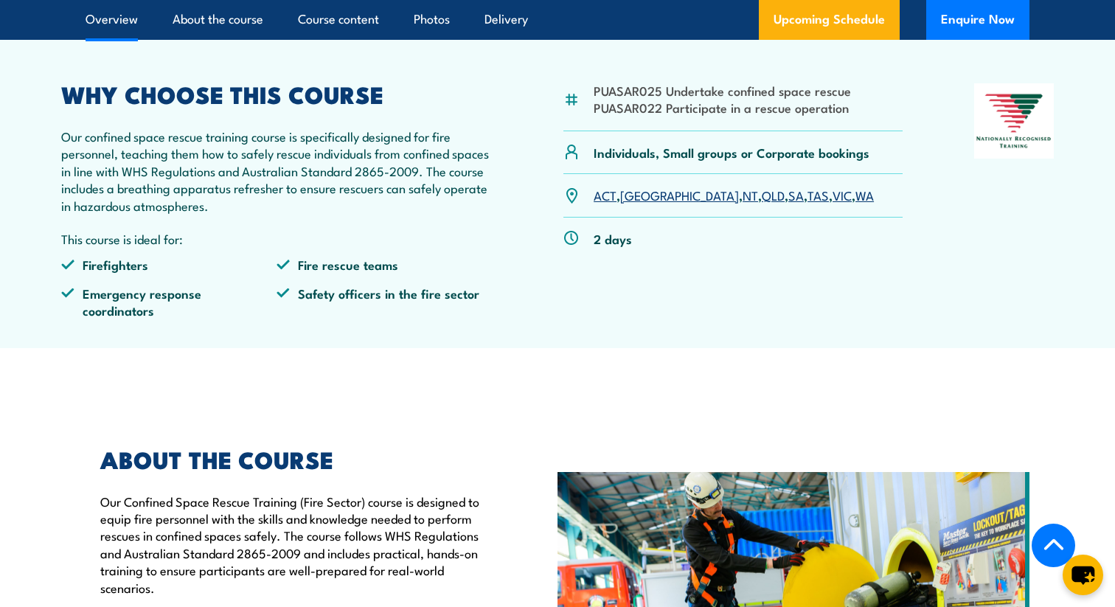
click at [856, 204] on link "WA" at bounding box center [865, 195] width 18 height 18
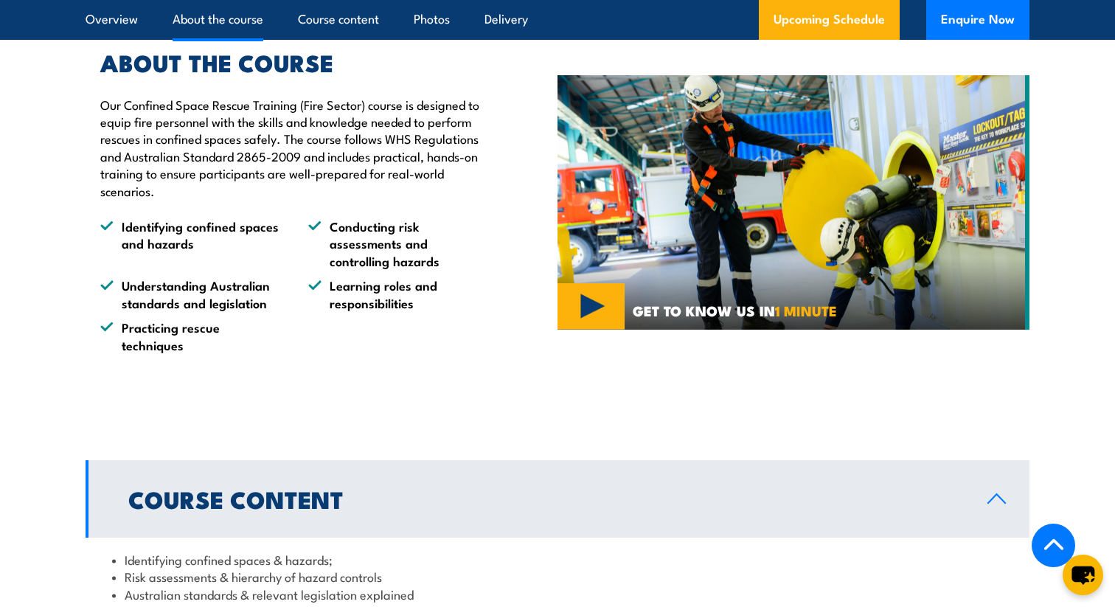
scroll to position [1220, 0]
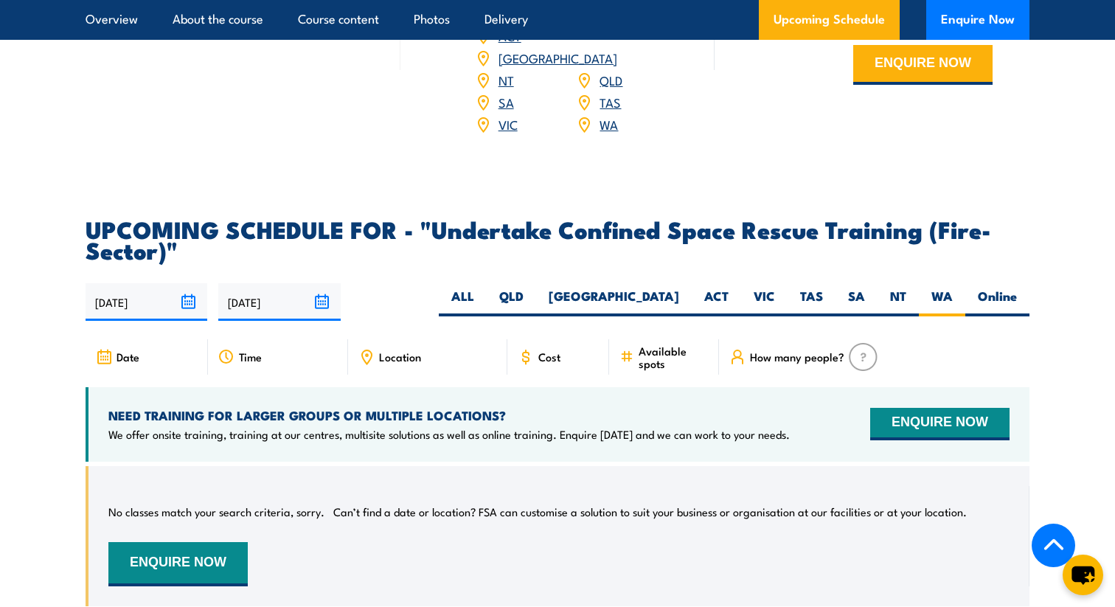
scroll to position [2227, 0]
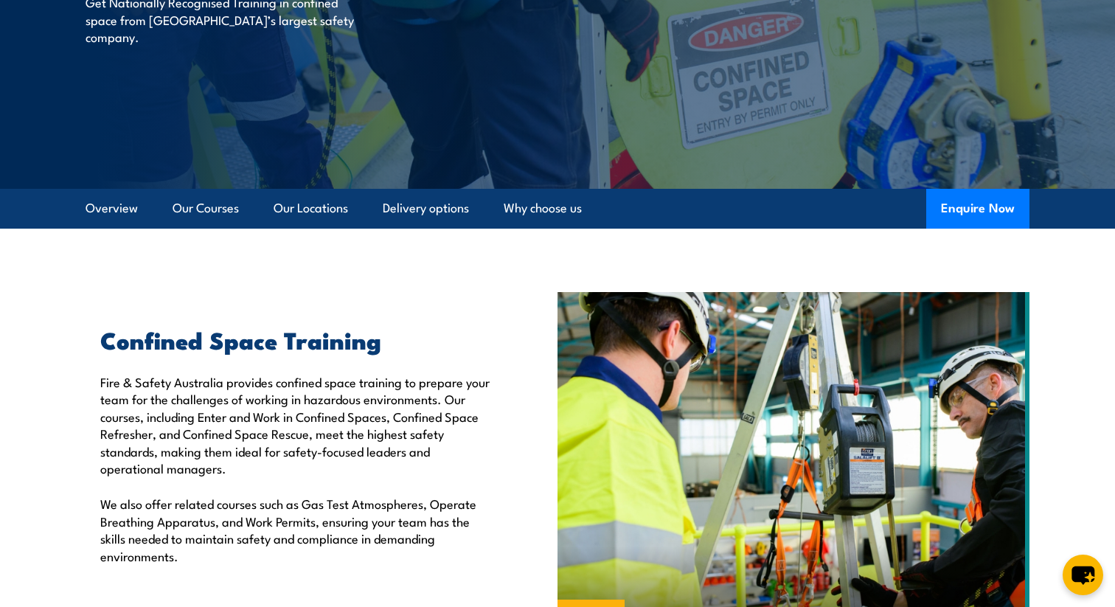
scroll to position [233, 0]
